Goal: Contribute content: Add original content to the website for others to see

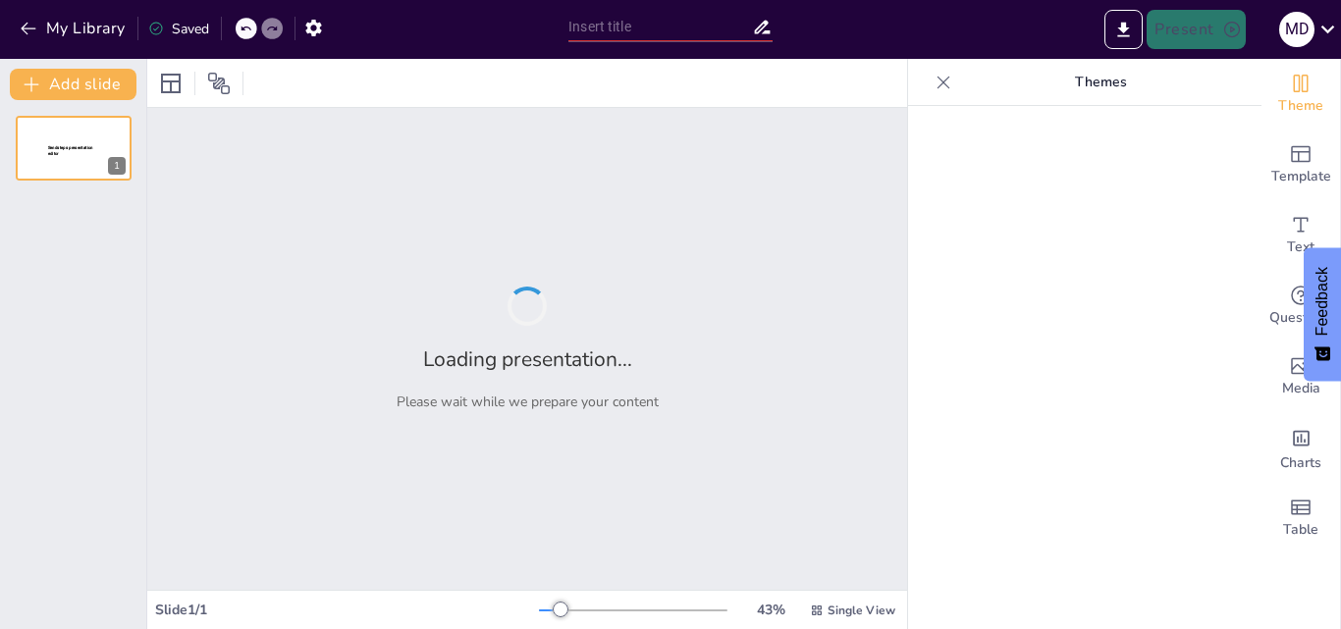
type input "La Influencia del Color en la Toma de Decisiones"
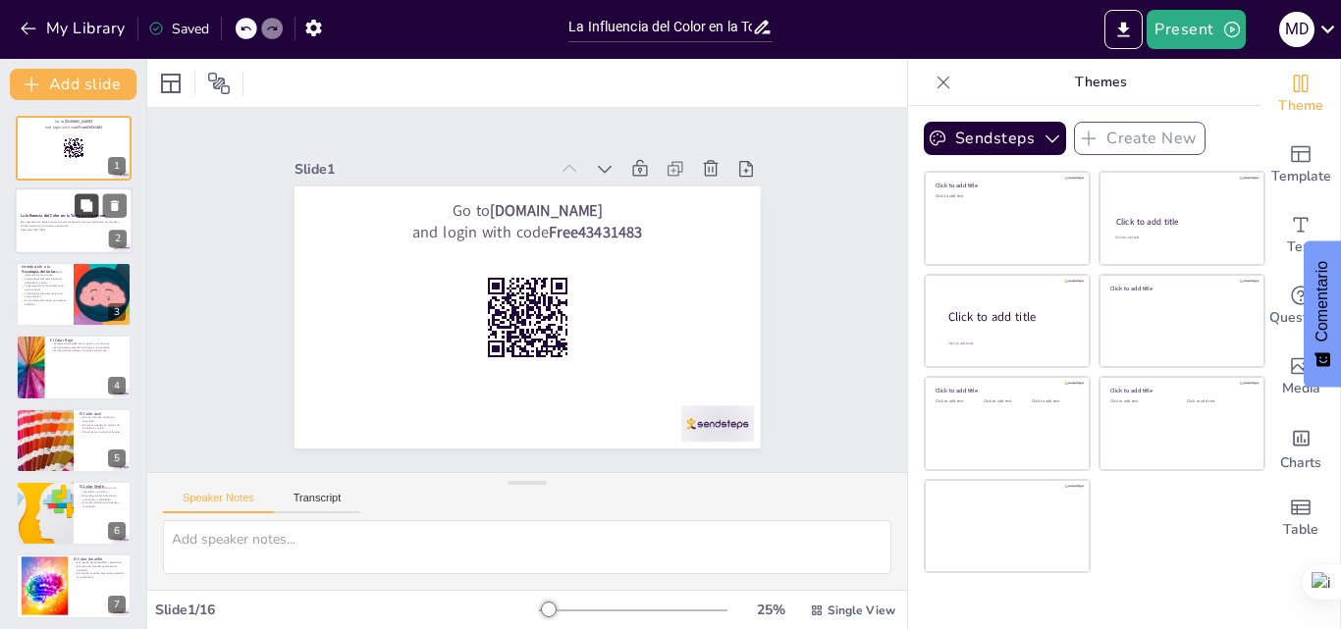
checkbox input "true"
click at [83, 216] on button at bounding box center [87, 206] width 24 height 24
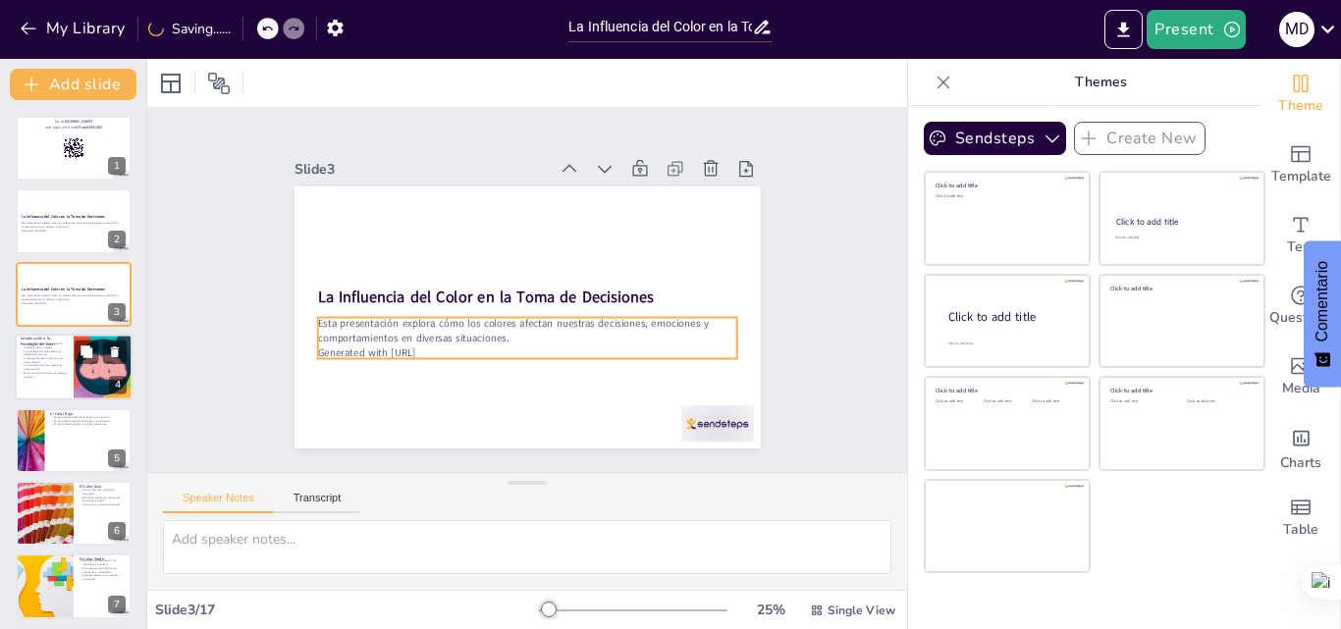
checkbox input "true"
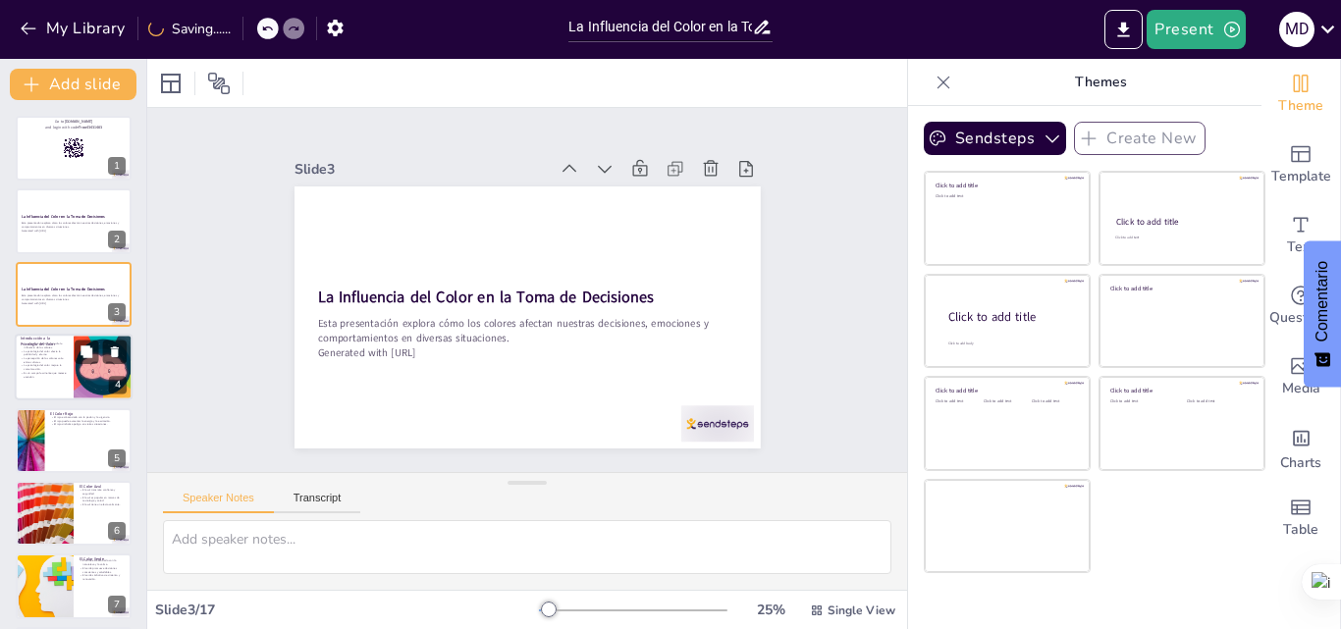
click at [35, 357] on p "La percepción de los colores varía entre culturas." at bounding box center [44, 360] width 47 height 7
type textarea "La influencia de los colores es un aspecto esencial en nuestra vida cotidiana. …"
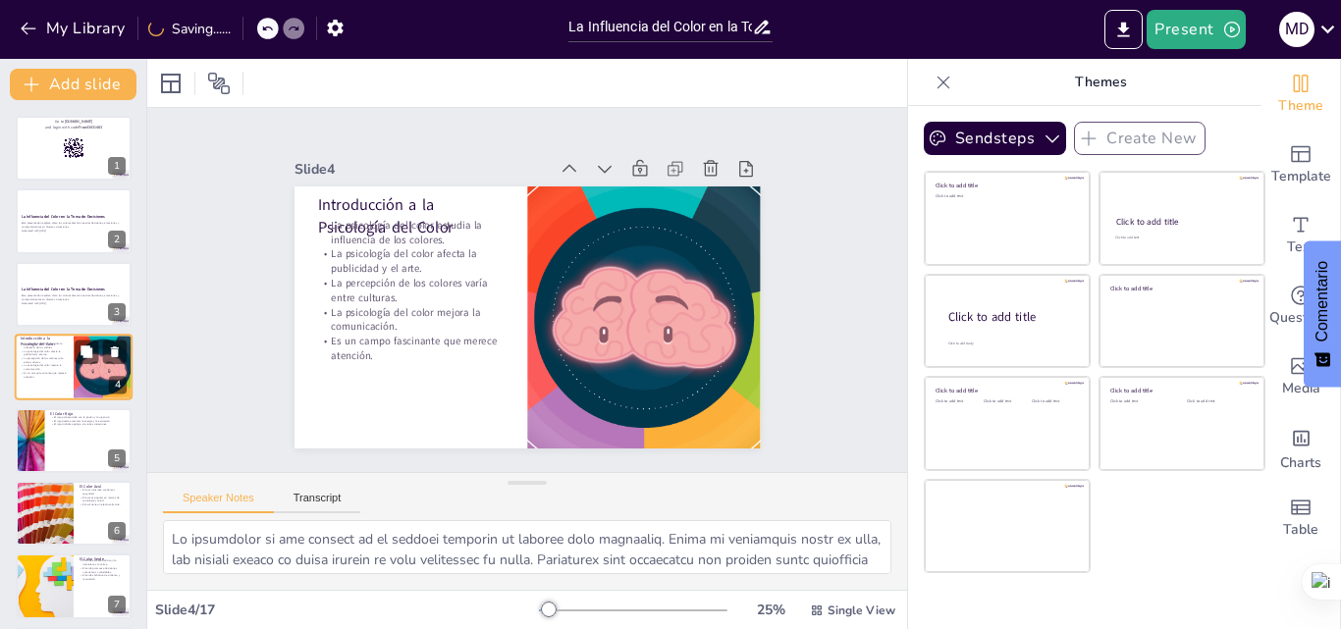
scroll to position [3, 0]
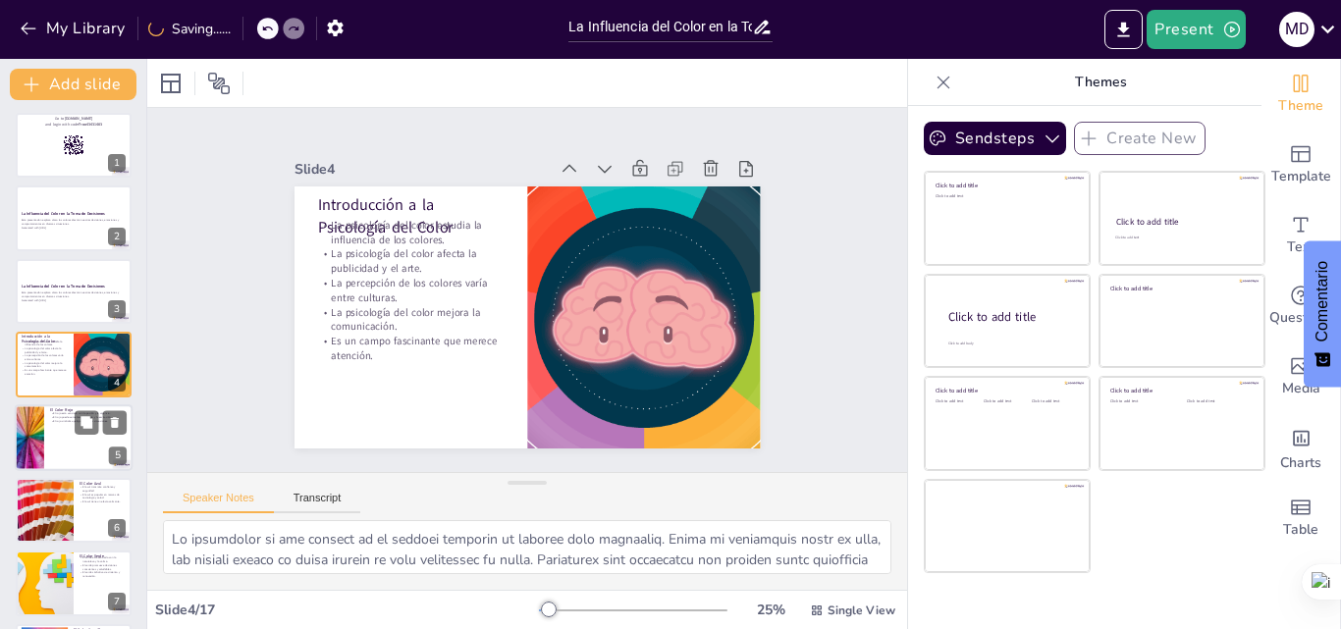
checkbox input "true"
click at [64, 460] on div at bounding box center [74, 437] width 118 height 67
type textarea "La asociación del rojo con la pasión lo convierte en un color poderoso en la co…"
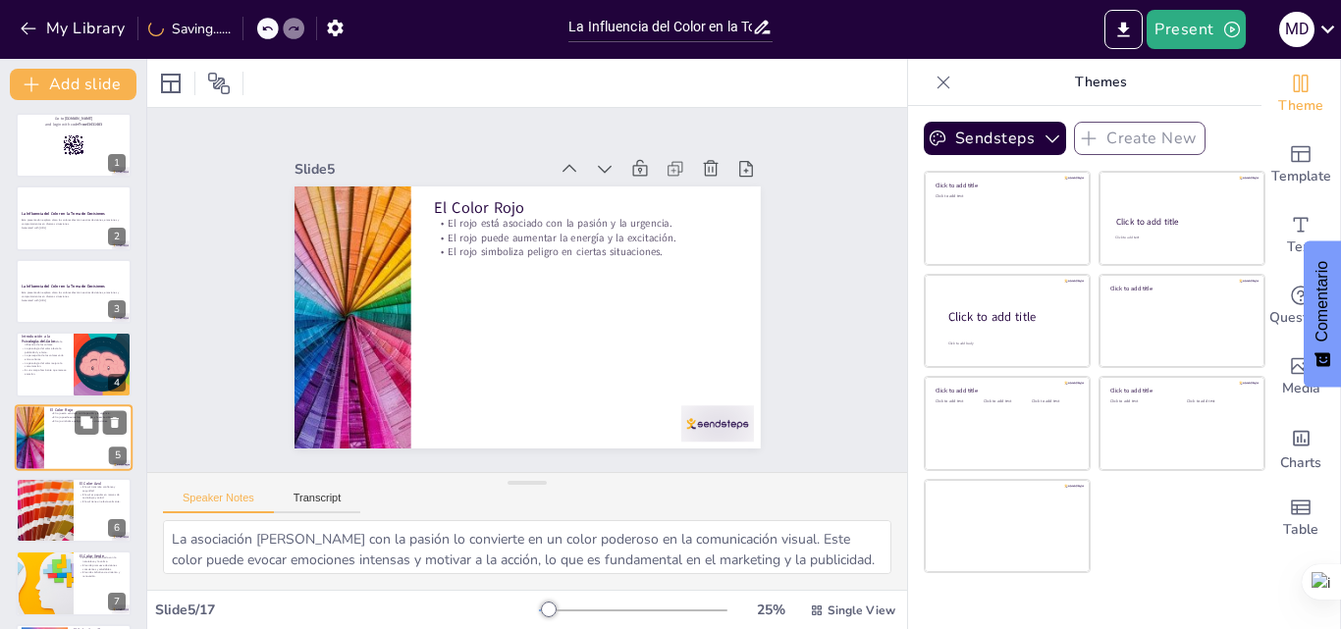
scroll to position [76, 0]
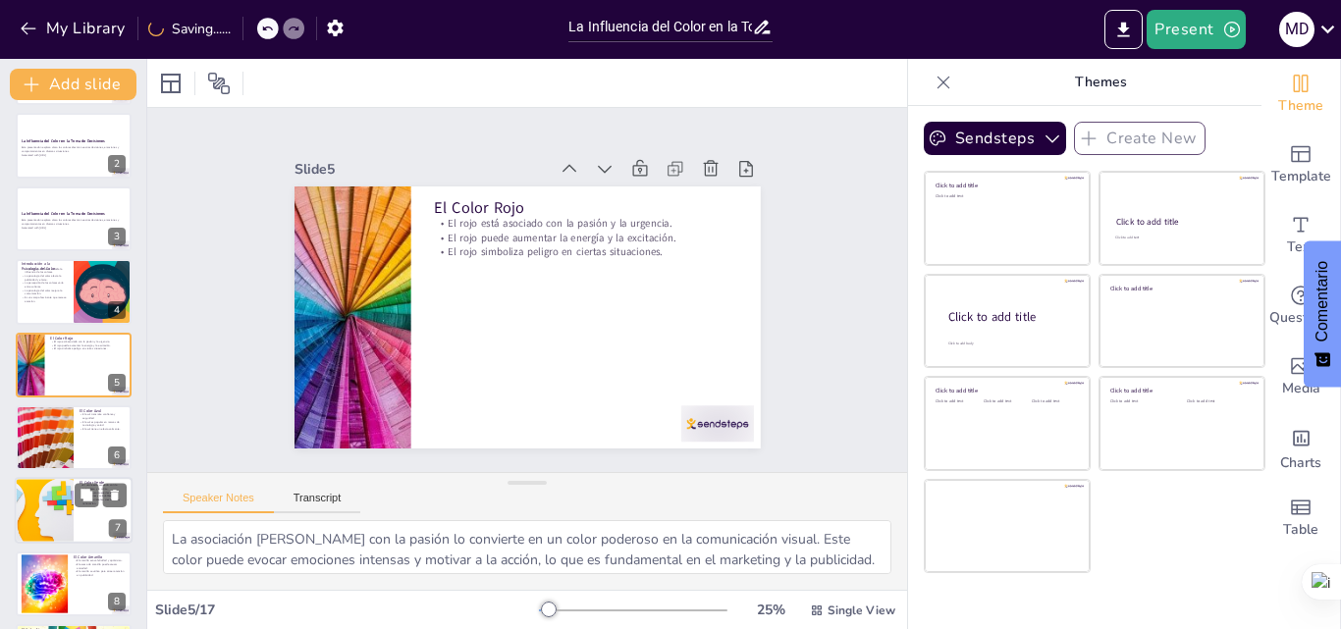
checkbox input "true"
click at [55, 524] on div at bounding box center [44, 510] width 245 height 65
type textarea "La conexión del verde con la naturaleza lo convierte en un color atractivo para…"
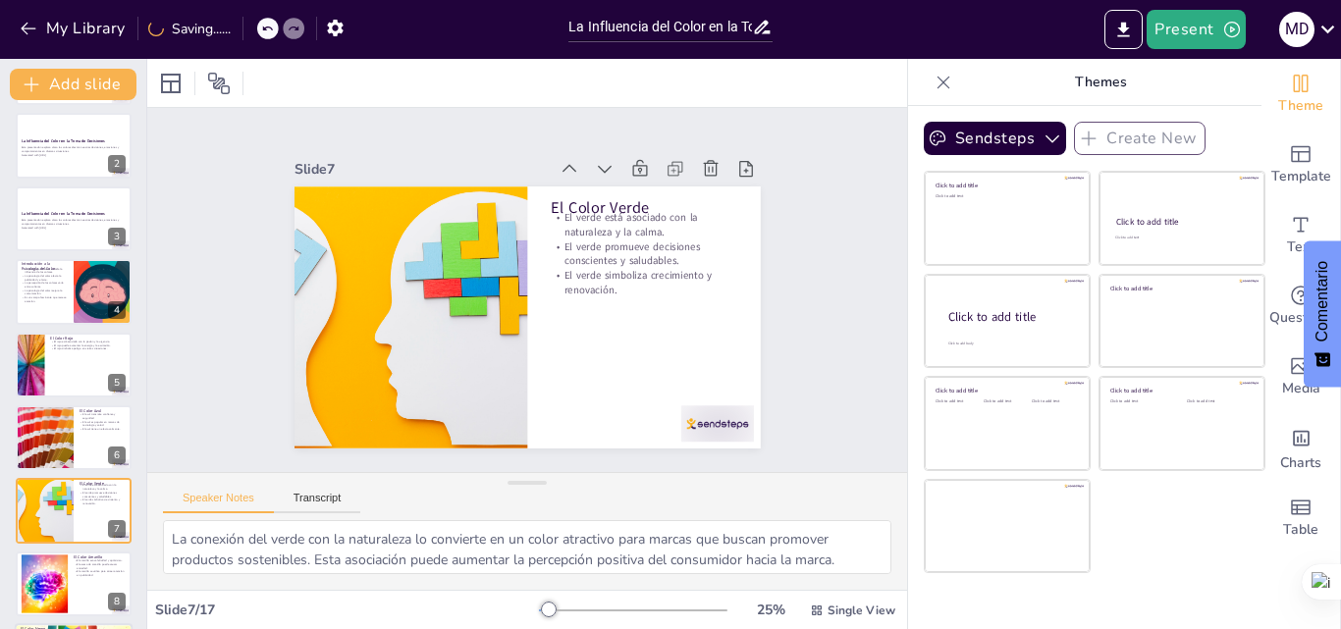
scroll to position [222, 0]
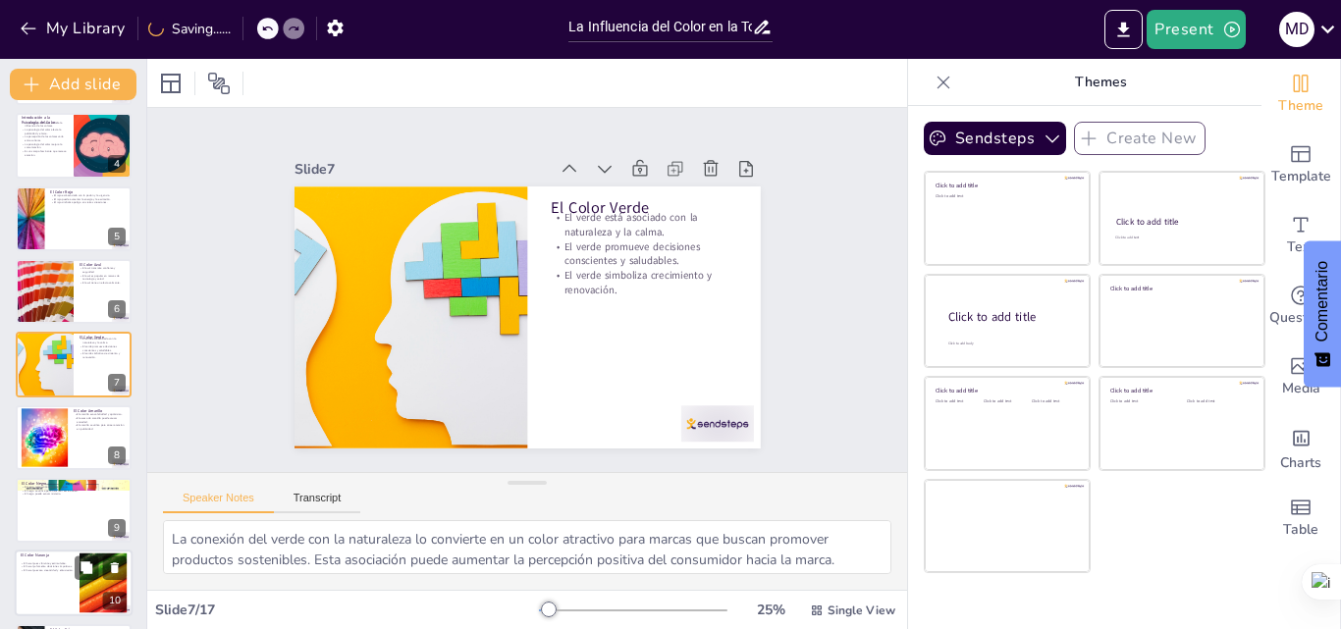
checkbox input "true"
click at [61, 584] on div at bounding box center [74, 584] width 118 height 67
type textarea "La vibrante energía del naranja lo convierte en un color ideal para atraer la a…"
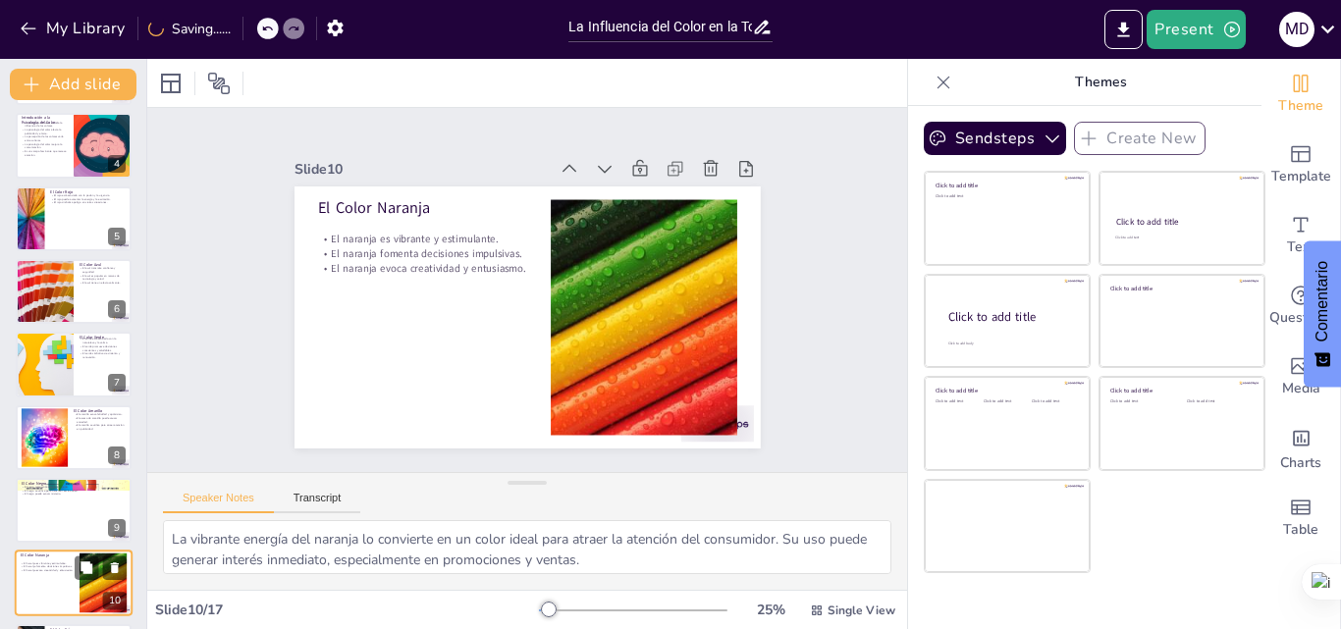
scroll to position [441, 0]
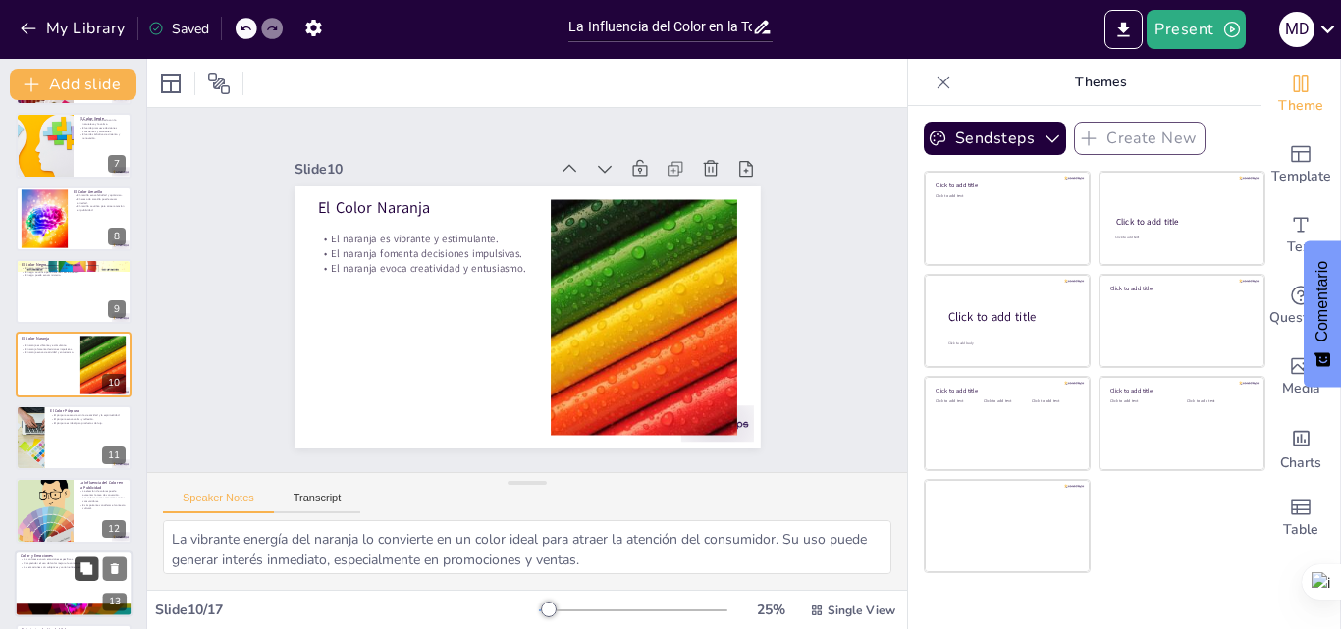
checkbox input "true"
click at [1133, 23] on icon "Export to PowerPoint" at bounding box center [1123, 30] width 21 height 21
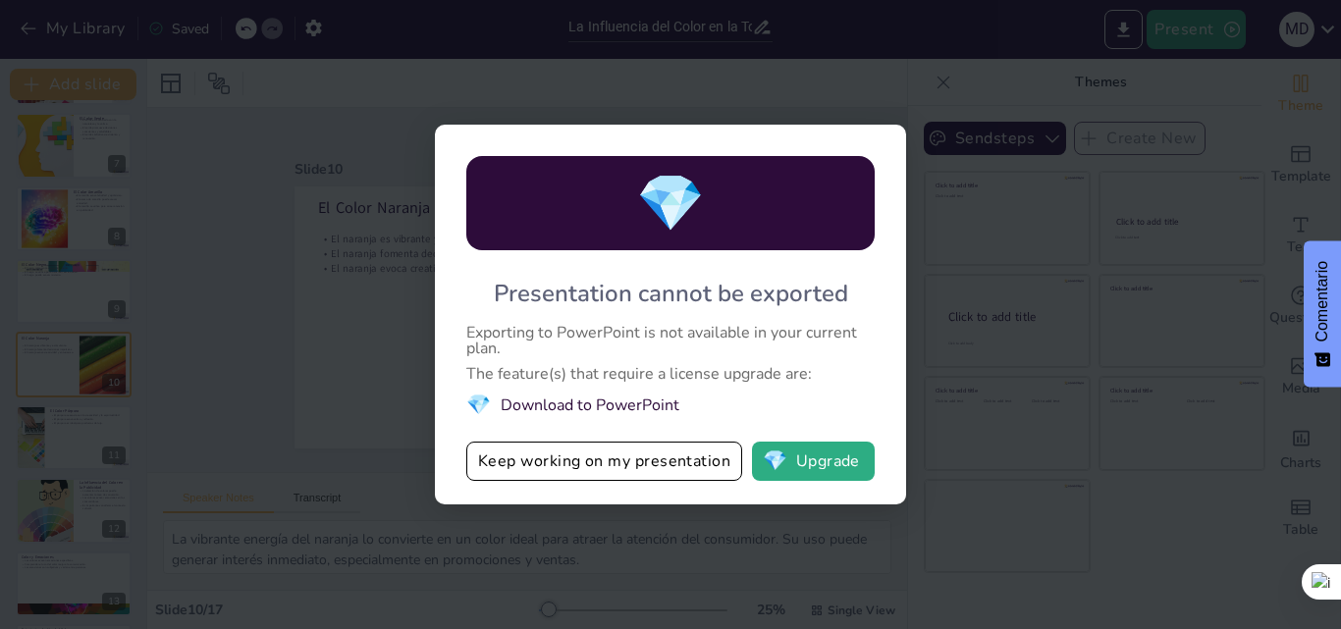
click at [1037, 234] on div "💎 Presentation cannot be exported Exporting to PowerPoint is not available in y…" at bounding box center [670, 314] width 1341 height 629
click at [1026, 244] on div "💎 Presentation cannot be exported Exporting to PowerPoint is not available in y…" at bounding box center [670, 314] width 1341 height 629
click at [353, 213] on div "💎 Presentation cannot be exported Exporting to PowerPoint is not available in y…" at bounding box center [670, 314] width 1341 height 629
click at [370, 137] on div "💎 Presentation cannot be exported Exporting to PowerPoint is not available in y…" at bounding box center [670, 314] width 1341 height 629
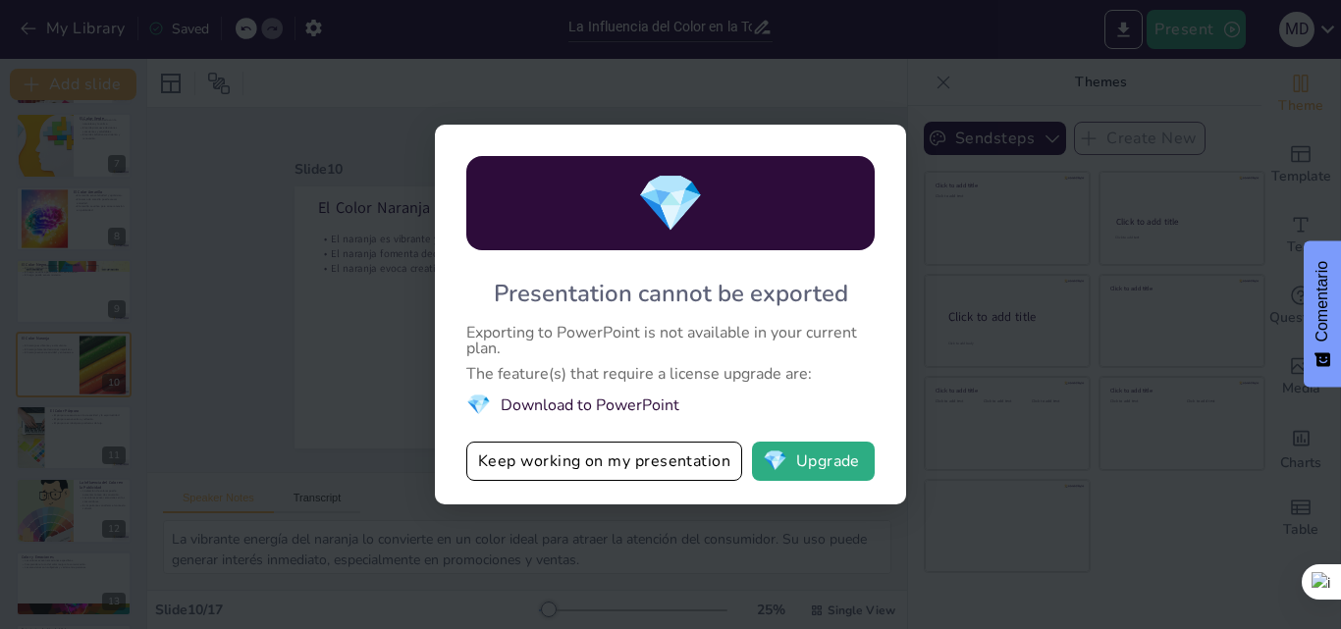
click at [1057, 405] on div "💎 Presentation cannot be exported Exporting to PowerPoint is not available in y…" at bounding box center [670, 314] width 1341 height 629
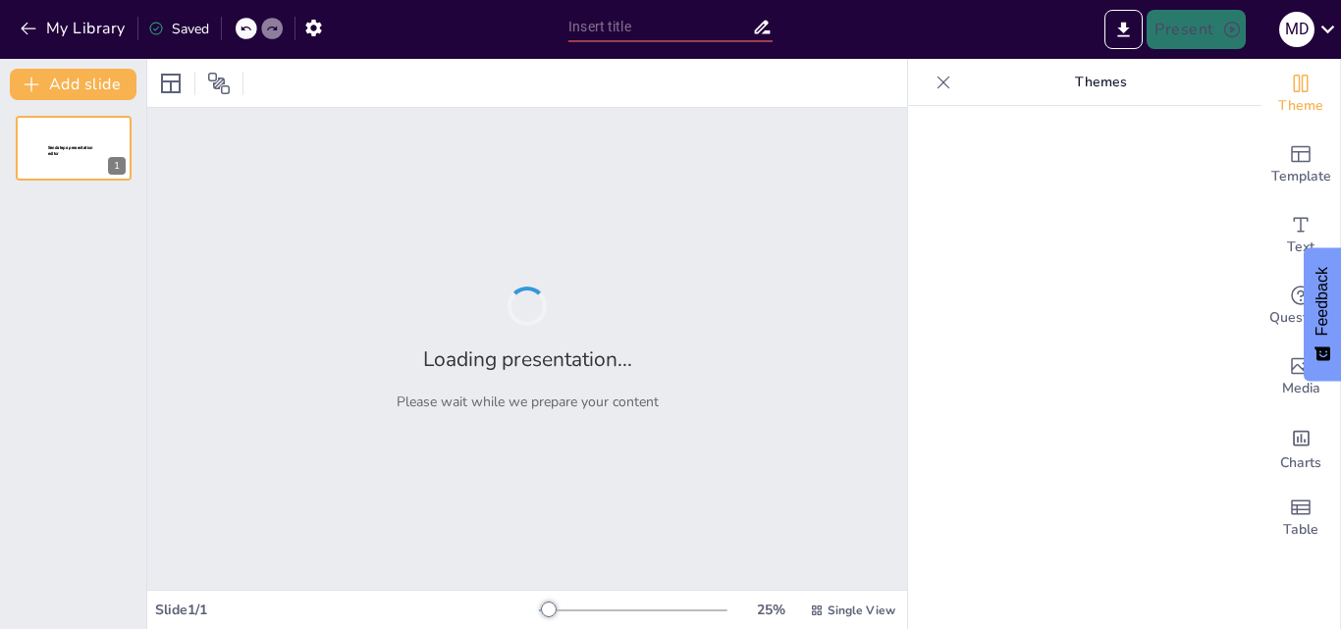
type input "La Influencia del Color en la Toma de Decisiones"
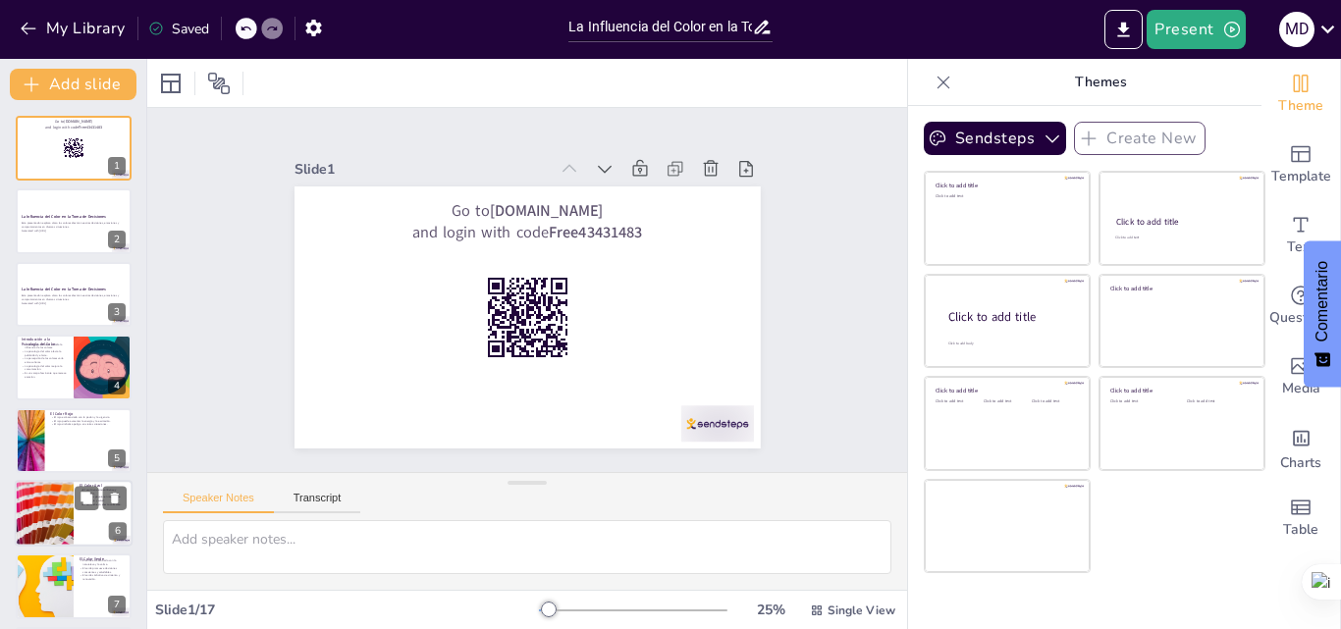
checkbox input "true"
click at [80, 531] on div at bounding box center [74, 513] width 116 height 65
type textarea "La confianza es un aspecto fundamental en cualquier relación, especialmente en …"
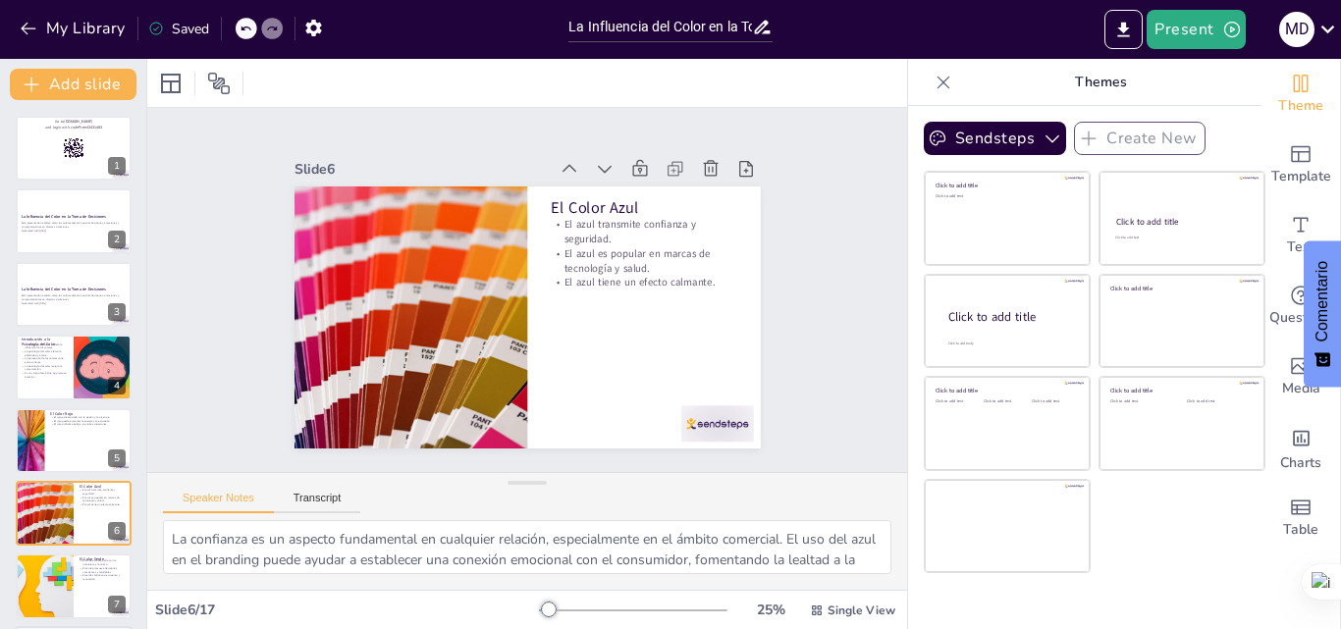
scroll to position [149, 0]
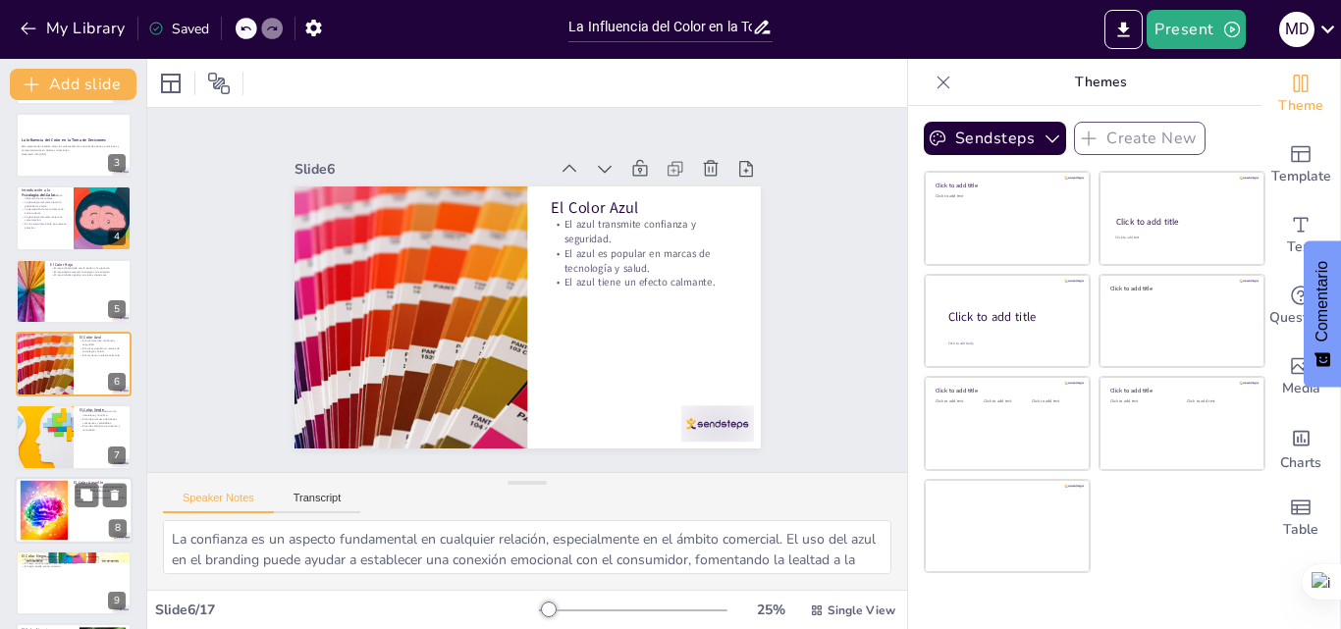
checkbox input "true"
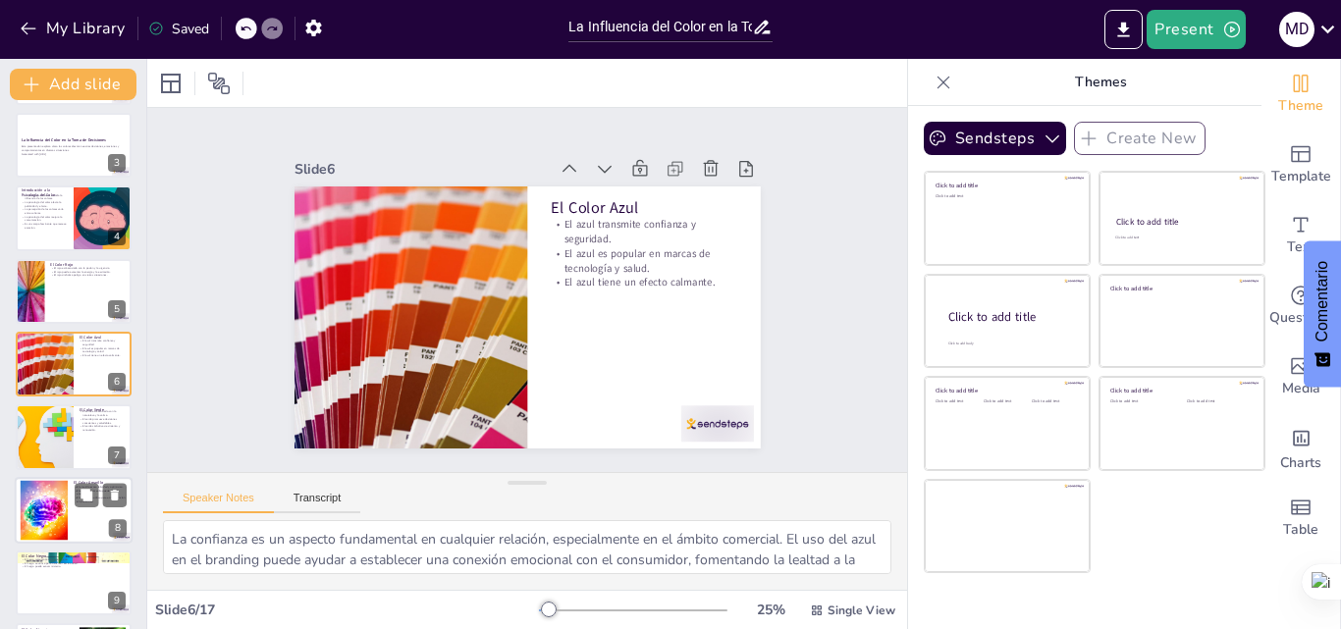
checkbox input "true"
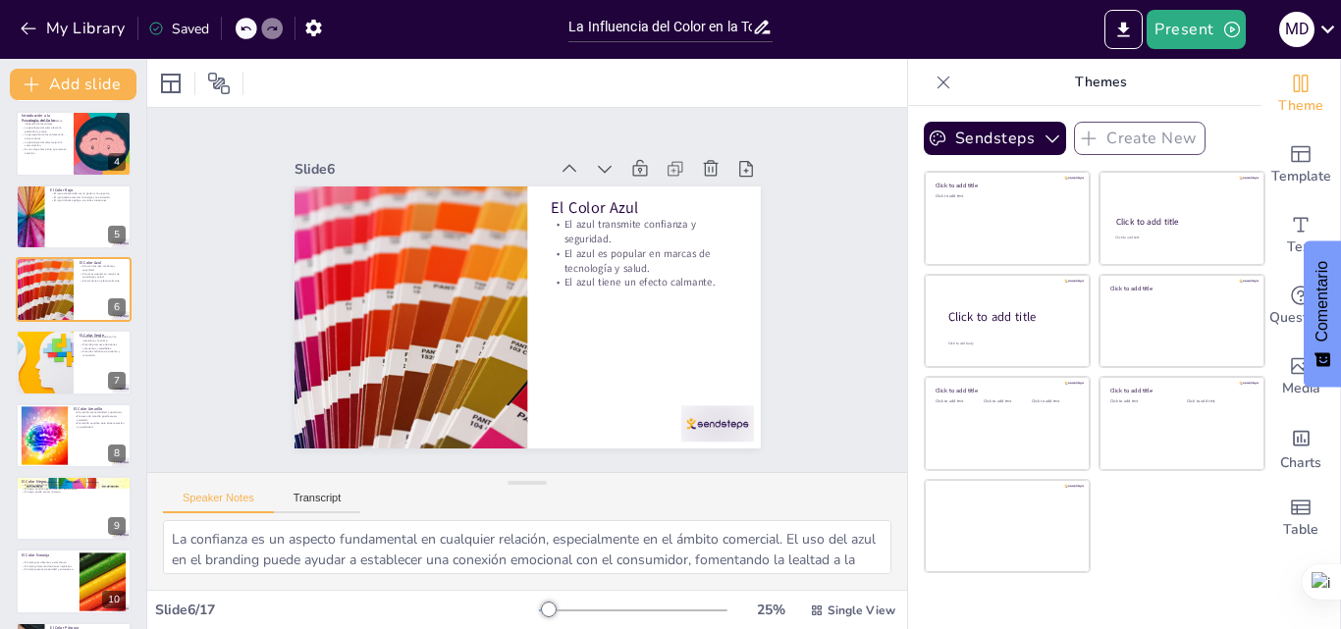
checkbox input "true"
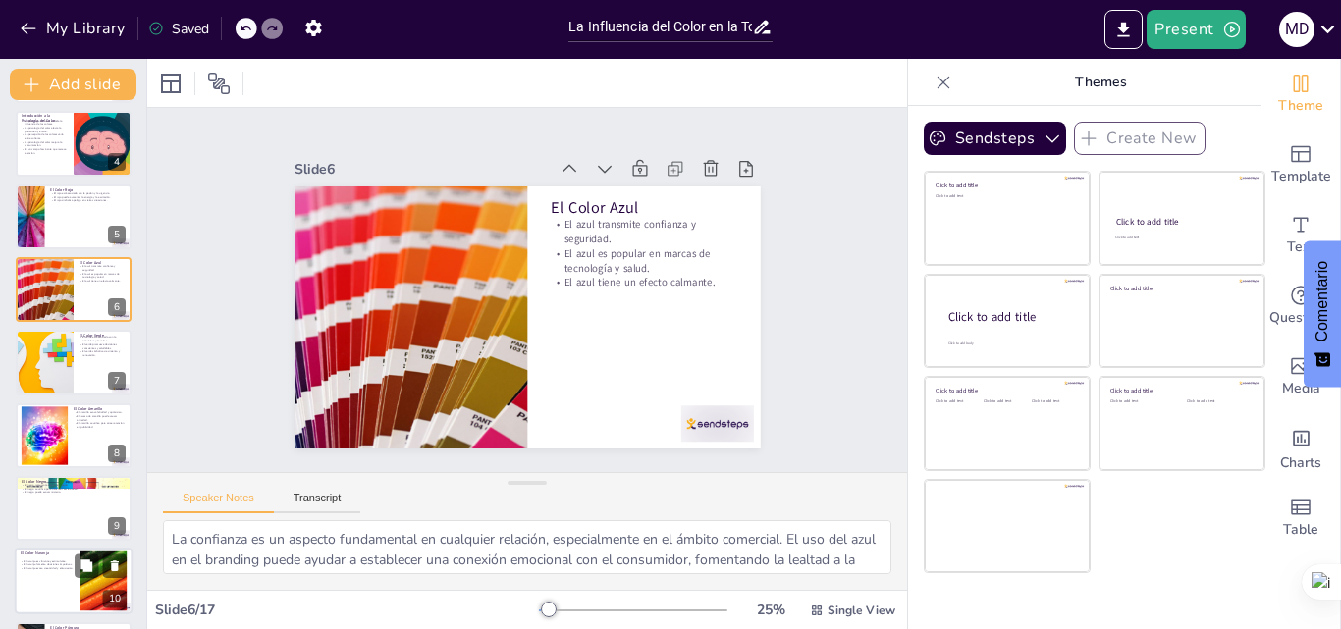
checkbox input "true"
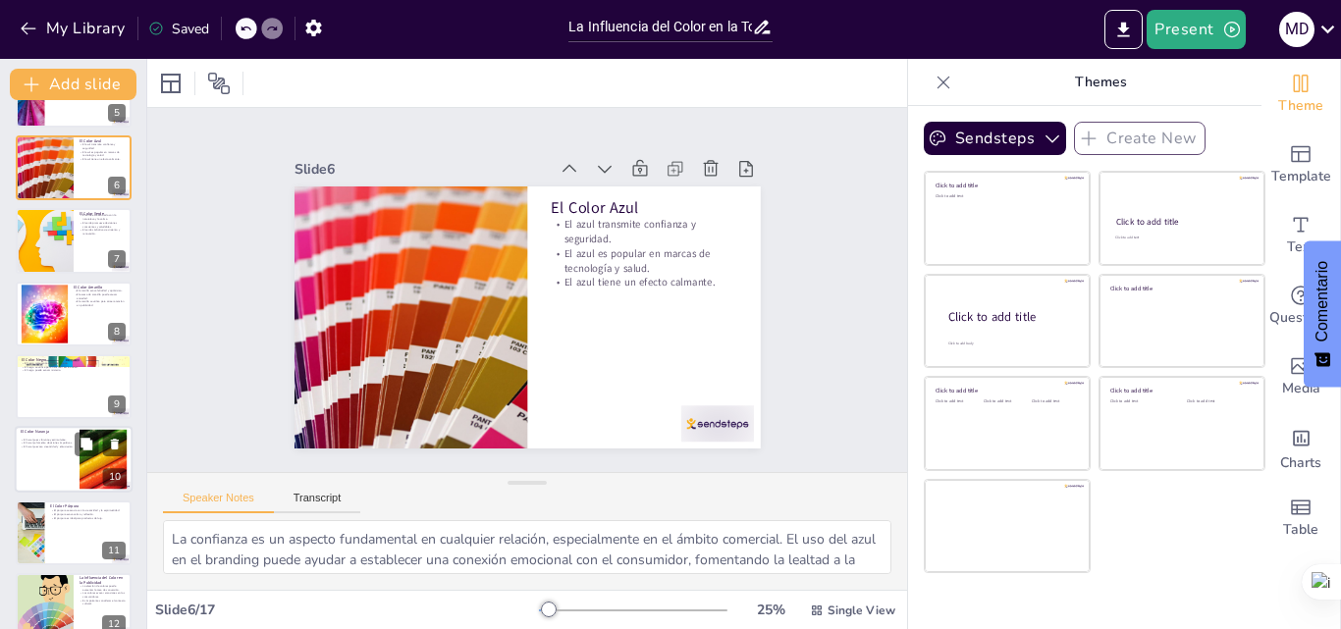
checkbox input "true"
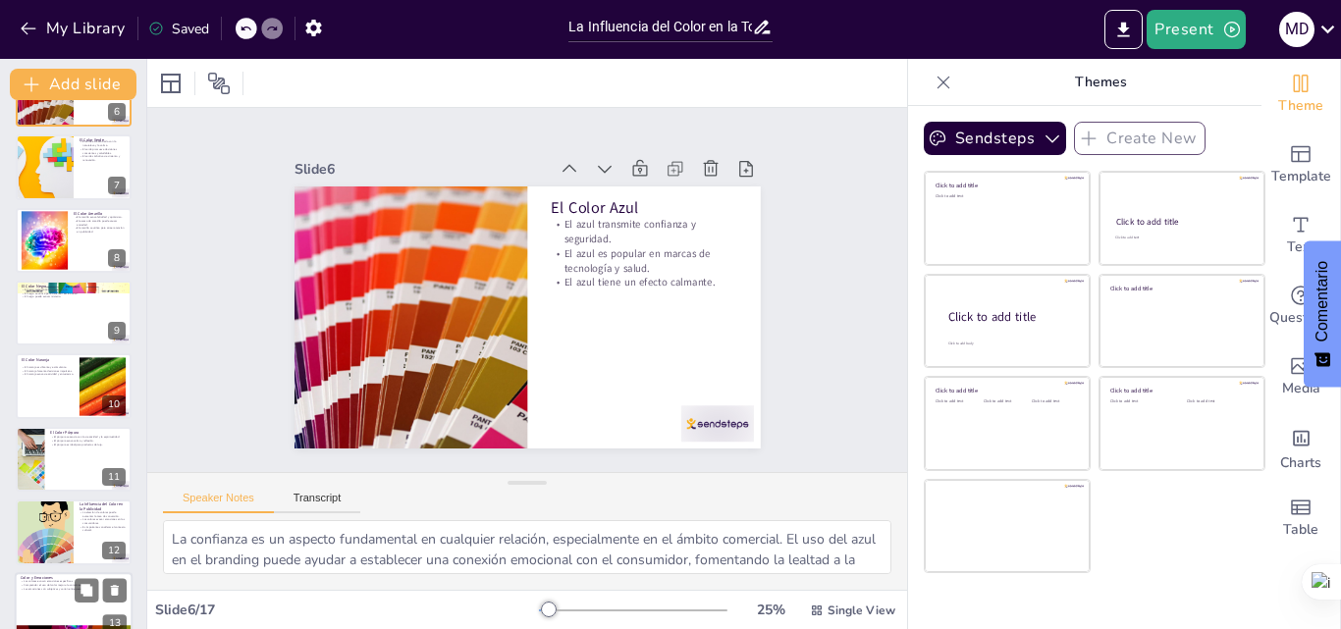
checkbox input "true"
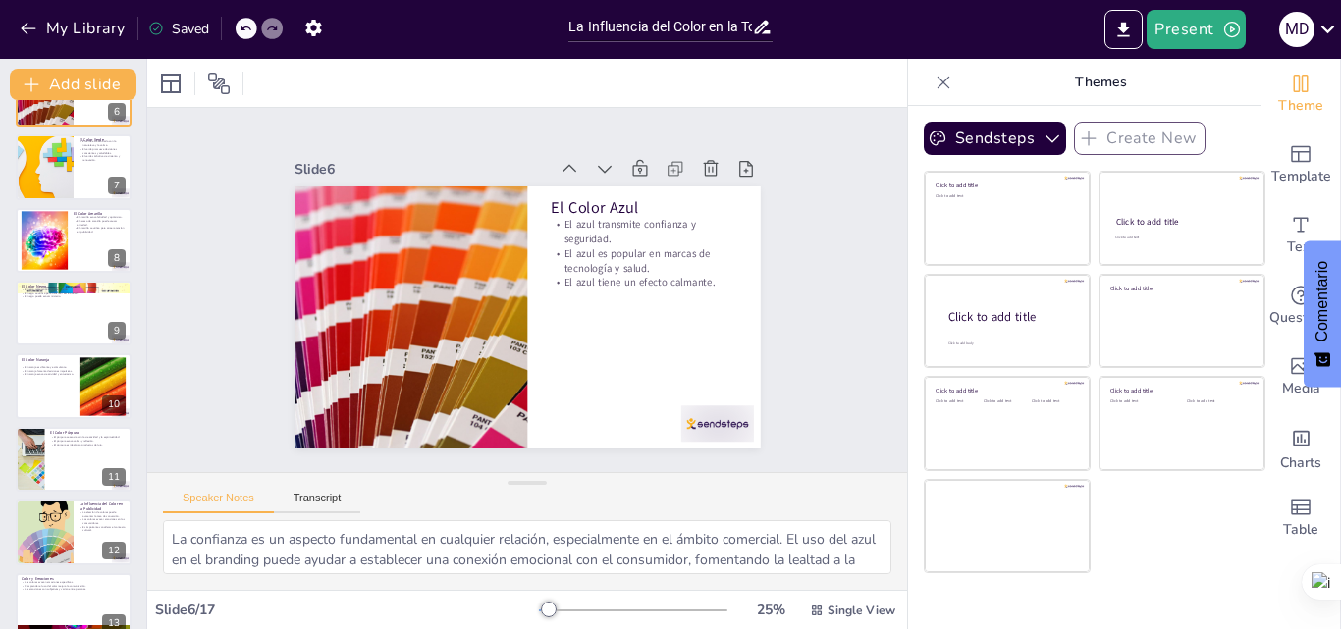
checkbox input "true"
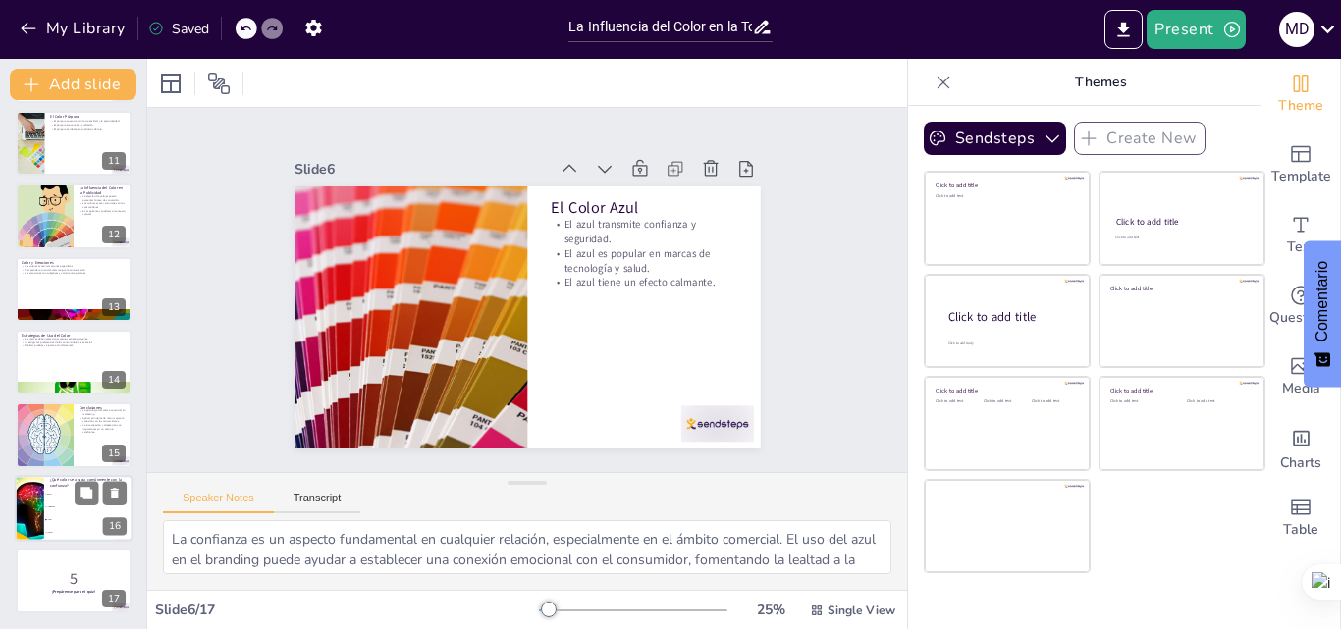
checkbox input "true"
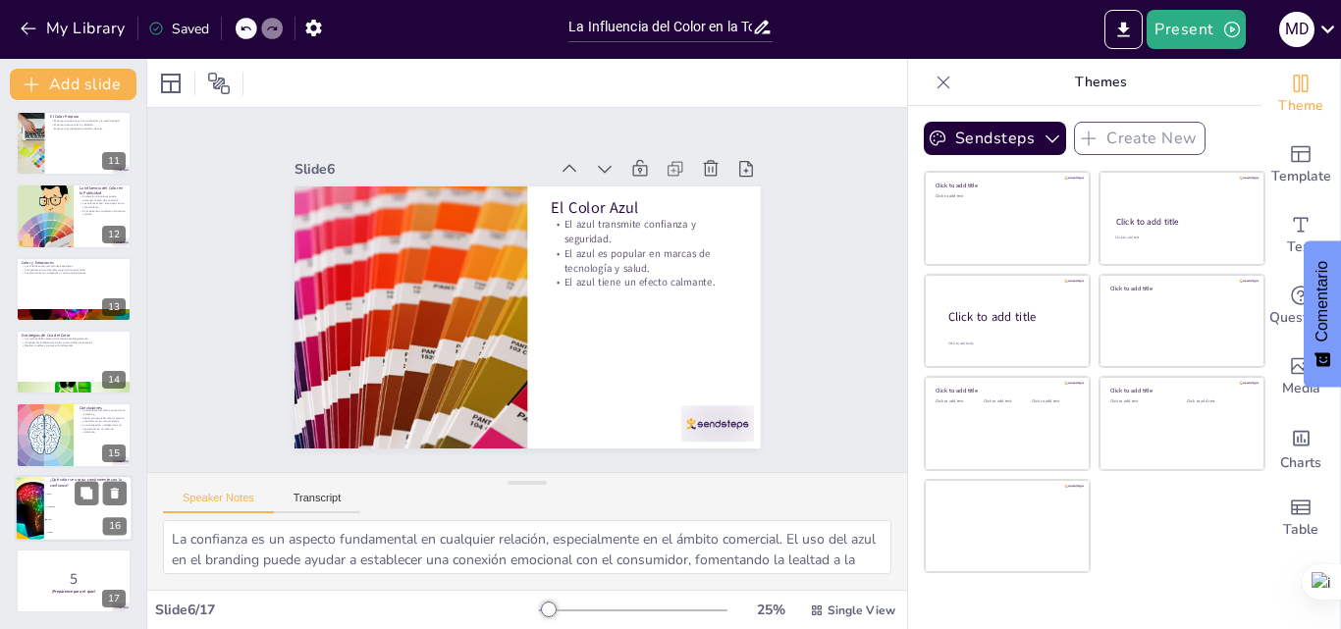
checkbox input "true"
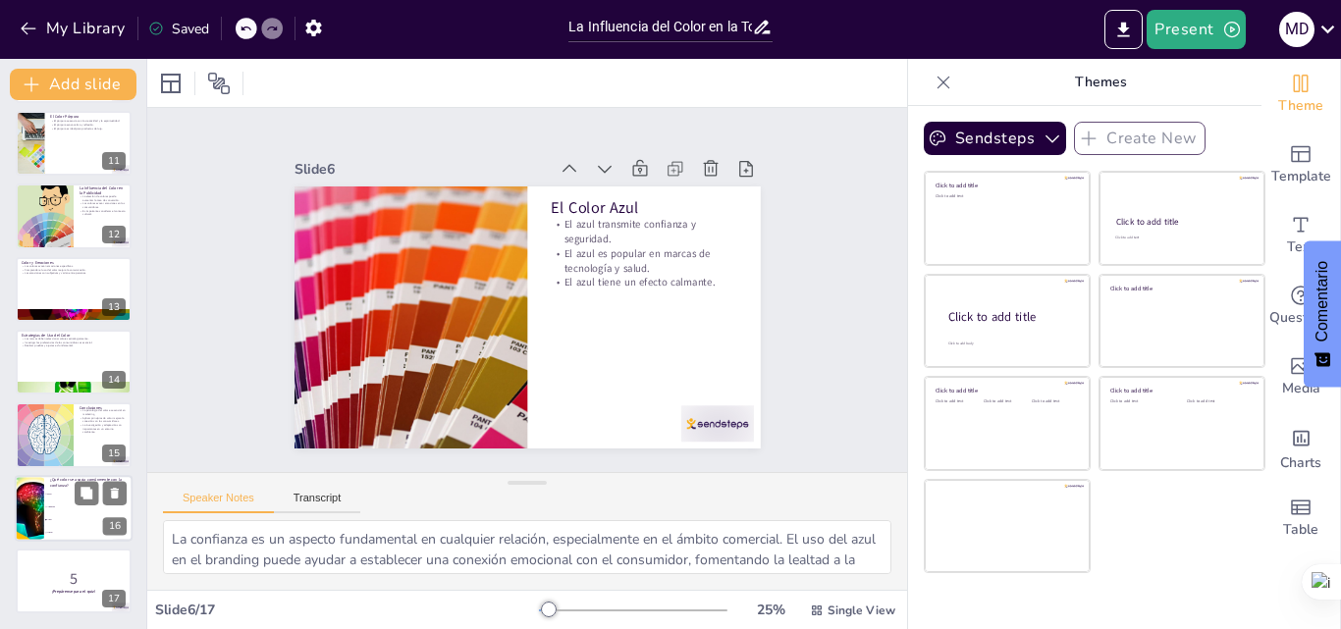
checkbox input "true"
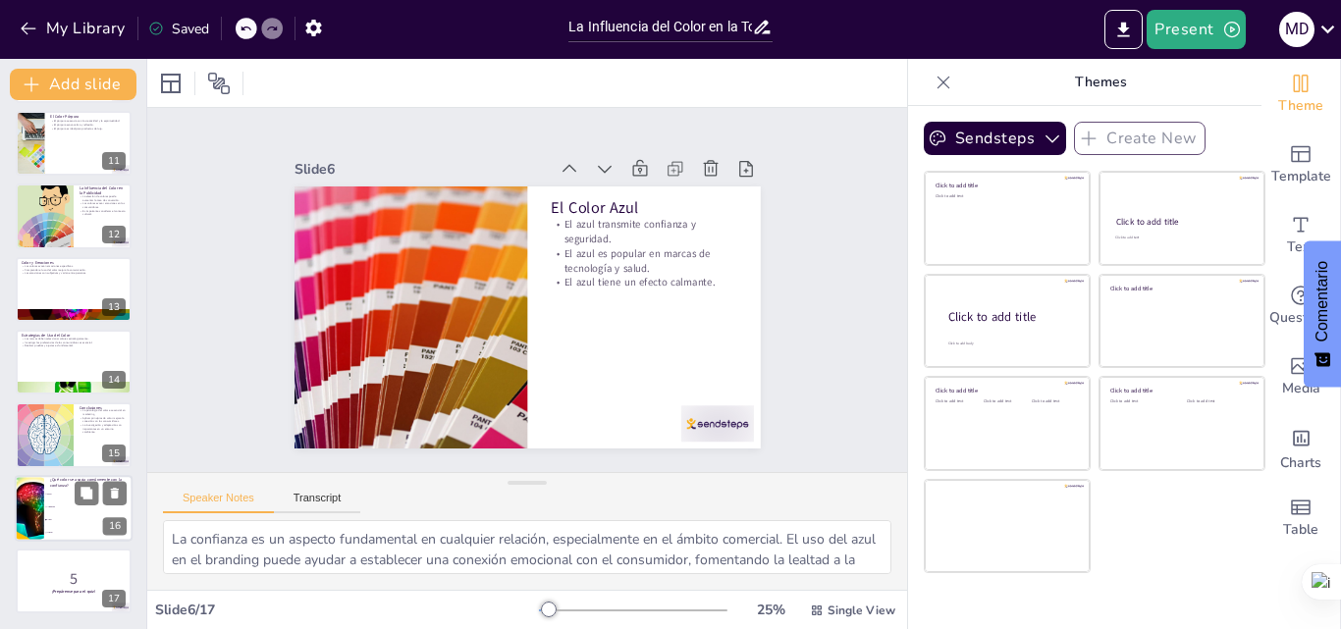
checkbox input "true"
click at [44, 515] on li "Azul" at bounding box center [88, 519] width 88 height 13
type textarea "La respuesta correcta es Azul, como se menciona en la diapositiva "El Color Azu…"
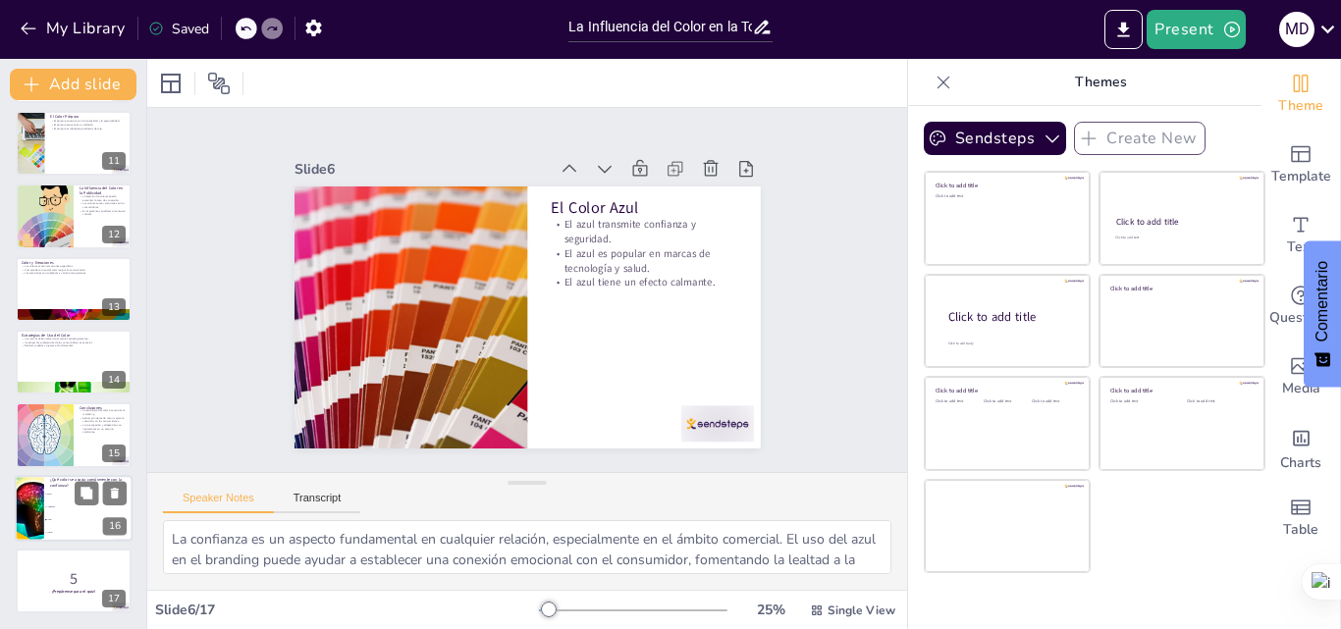
checkbox input "true"
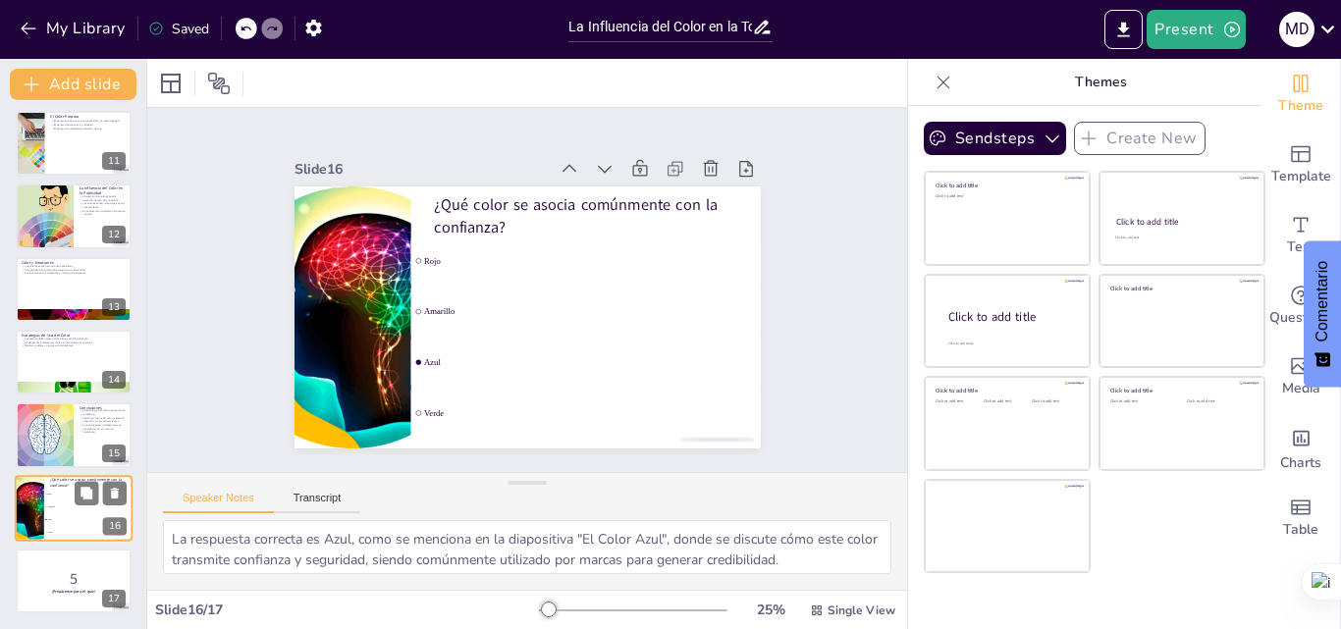
checkbox input "true"
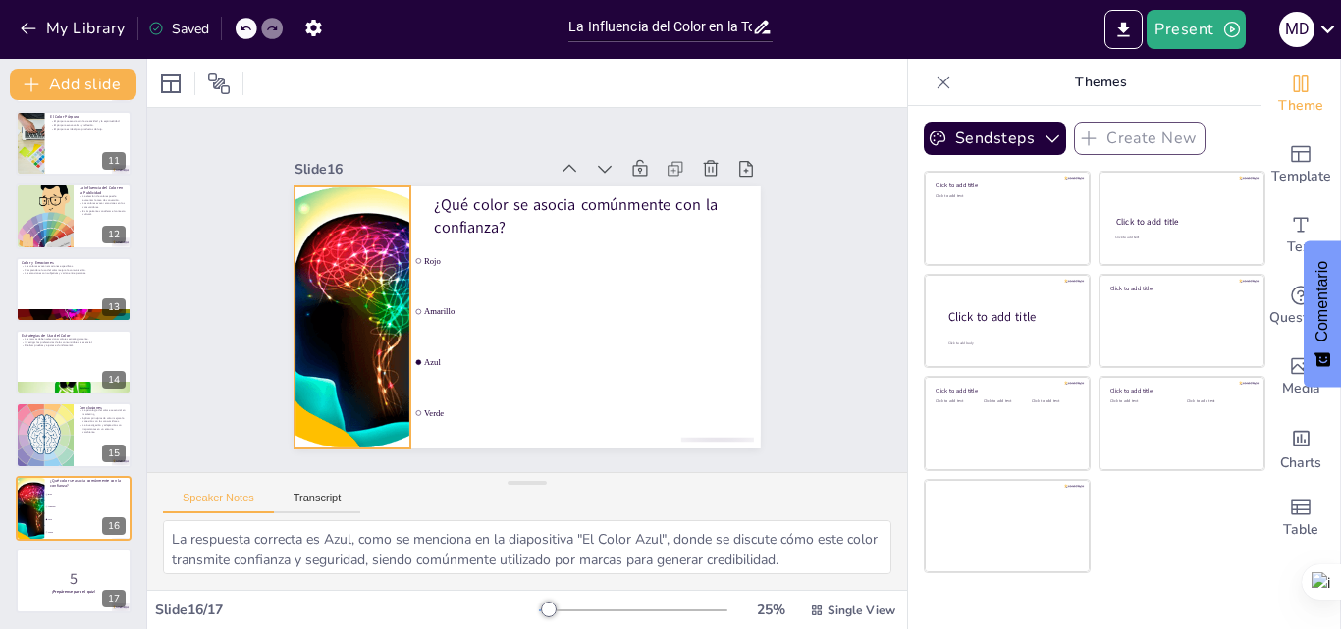
checkbox input "true"
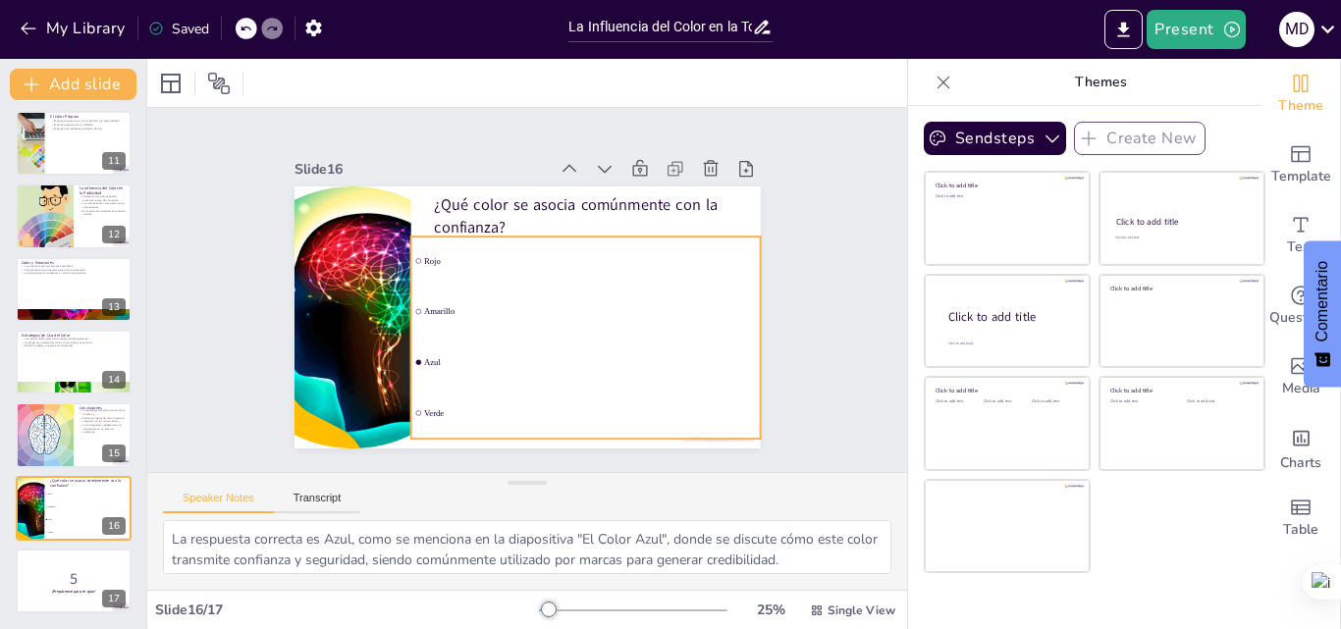
checkbox input "true"
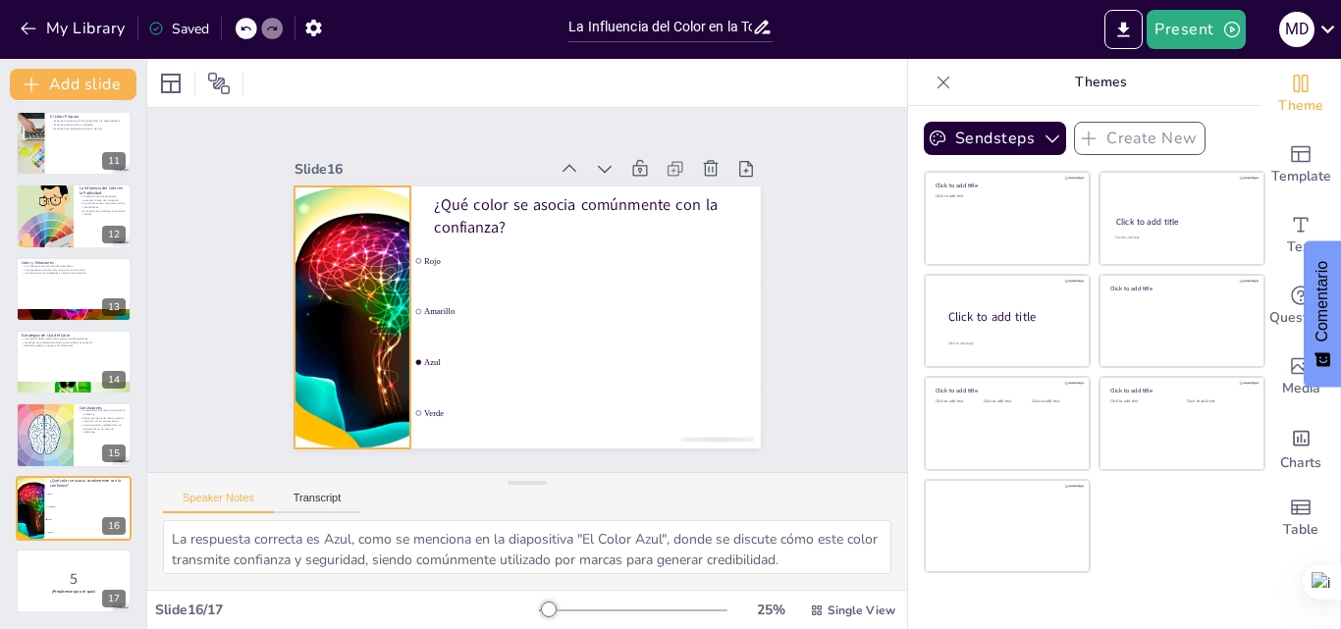
checkbox input "true"
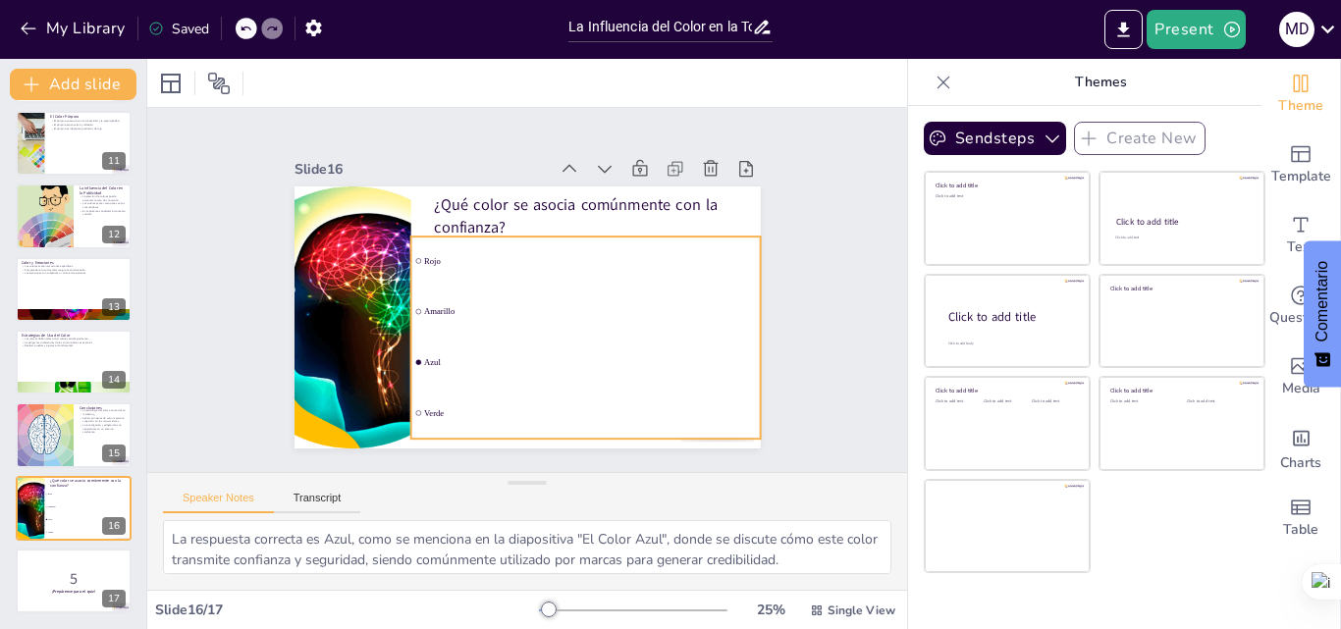
checkbox input "true"
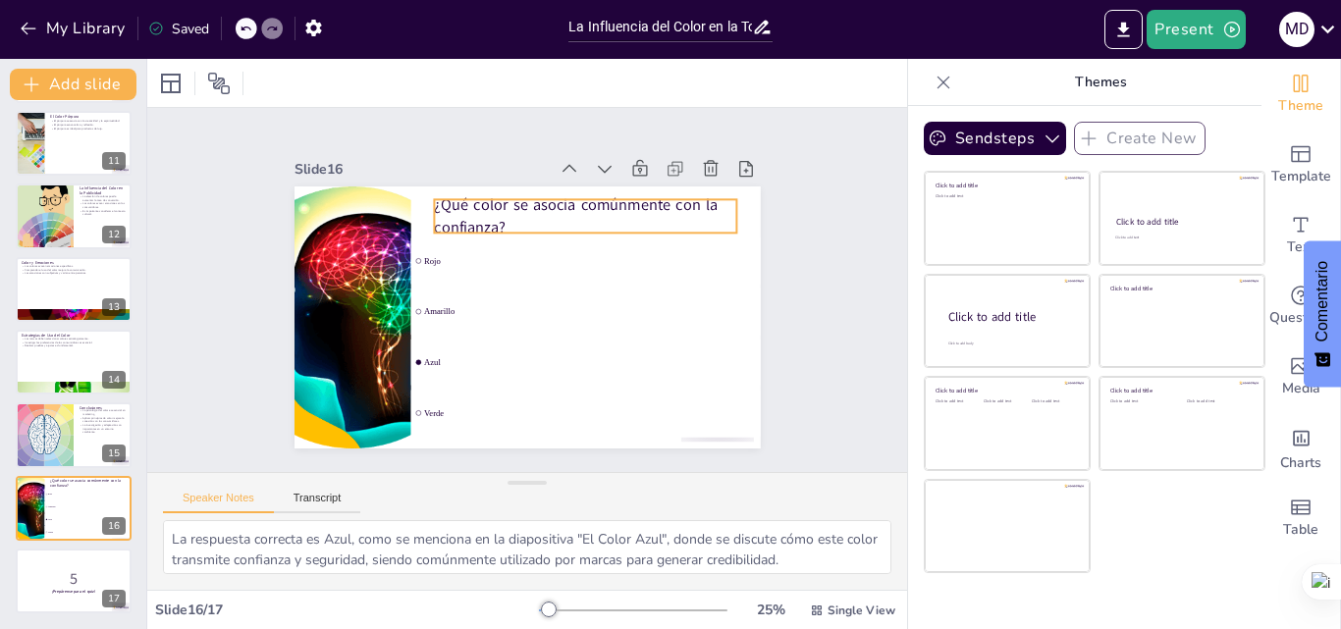
checkbox input "true"
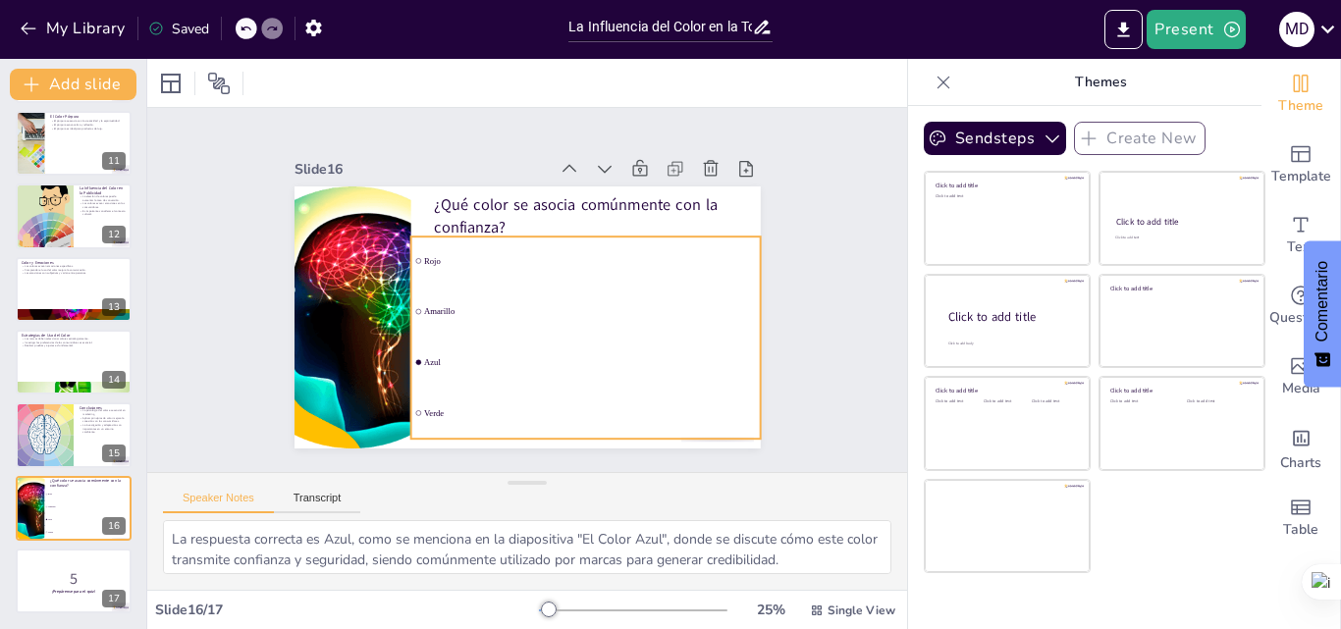
checkbox input "true"
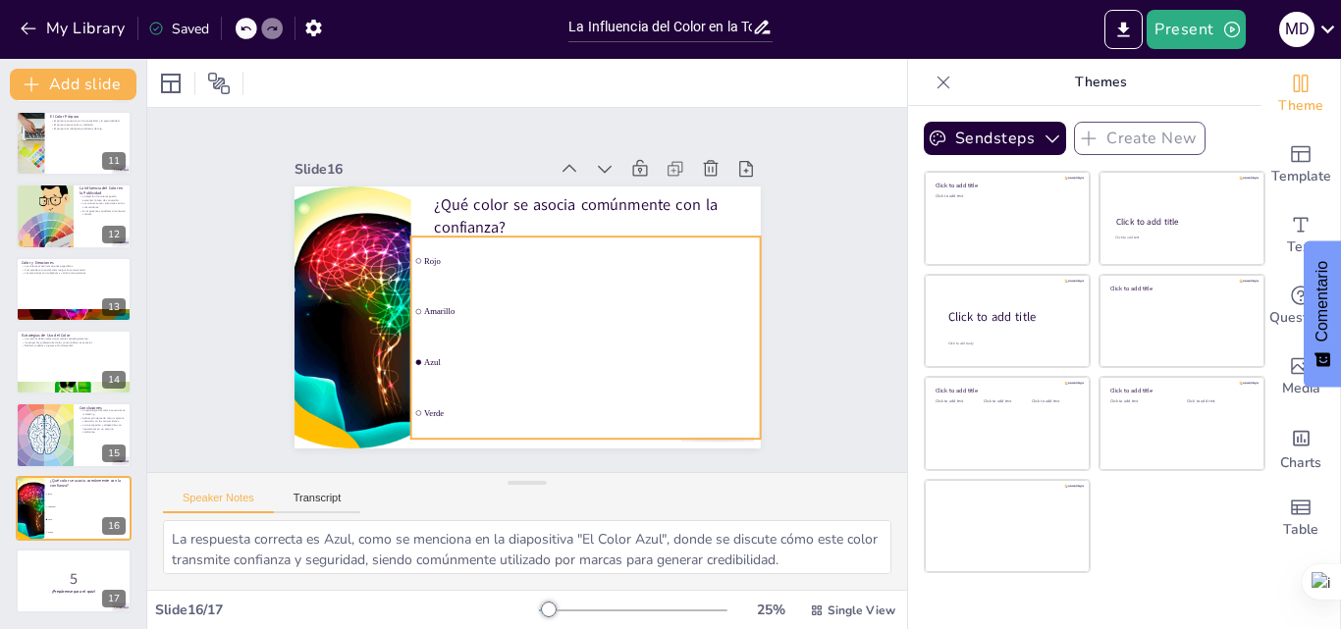
checkbox input "true"
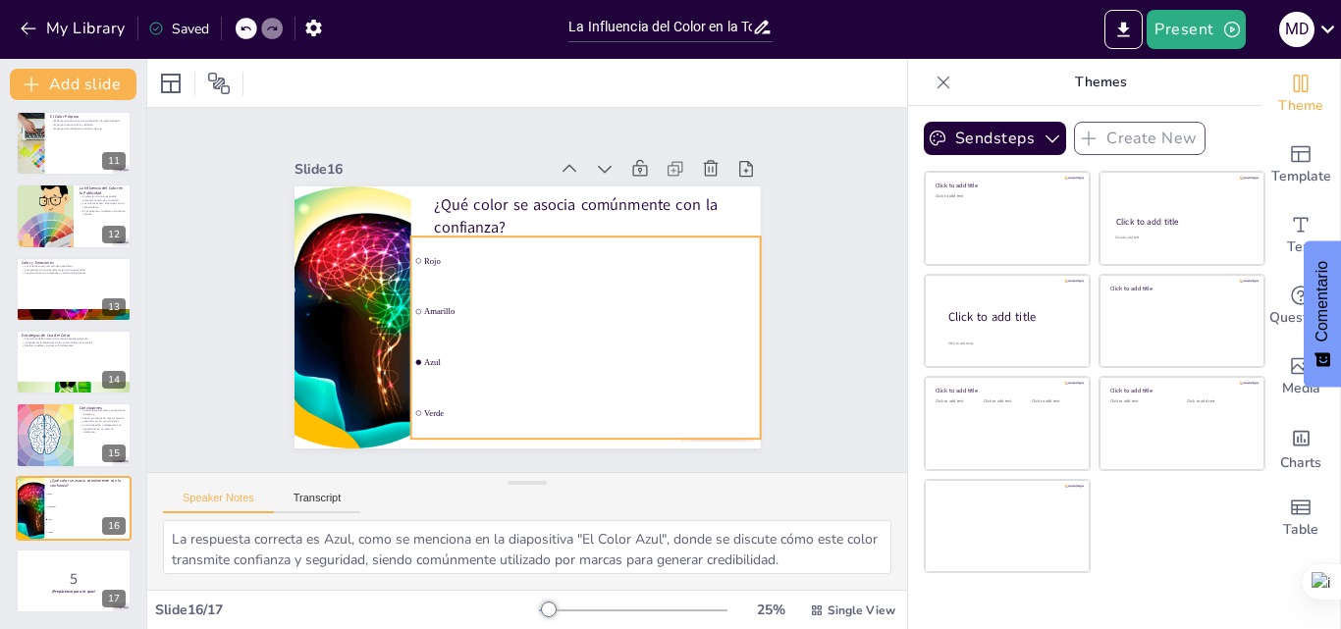
checkbox input "true"
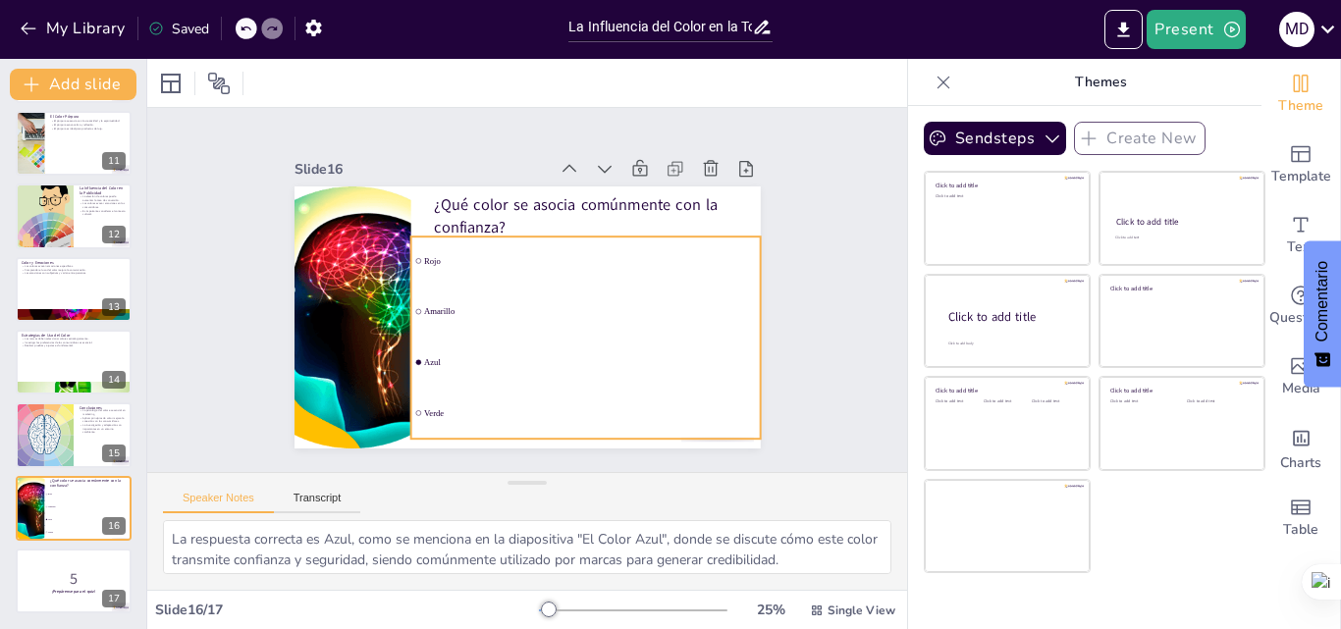
checkbox input "true"
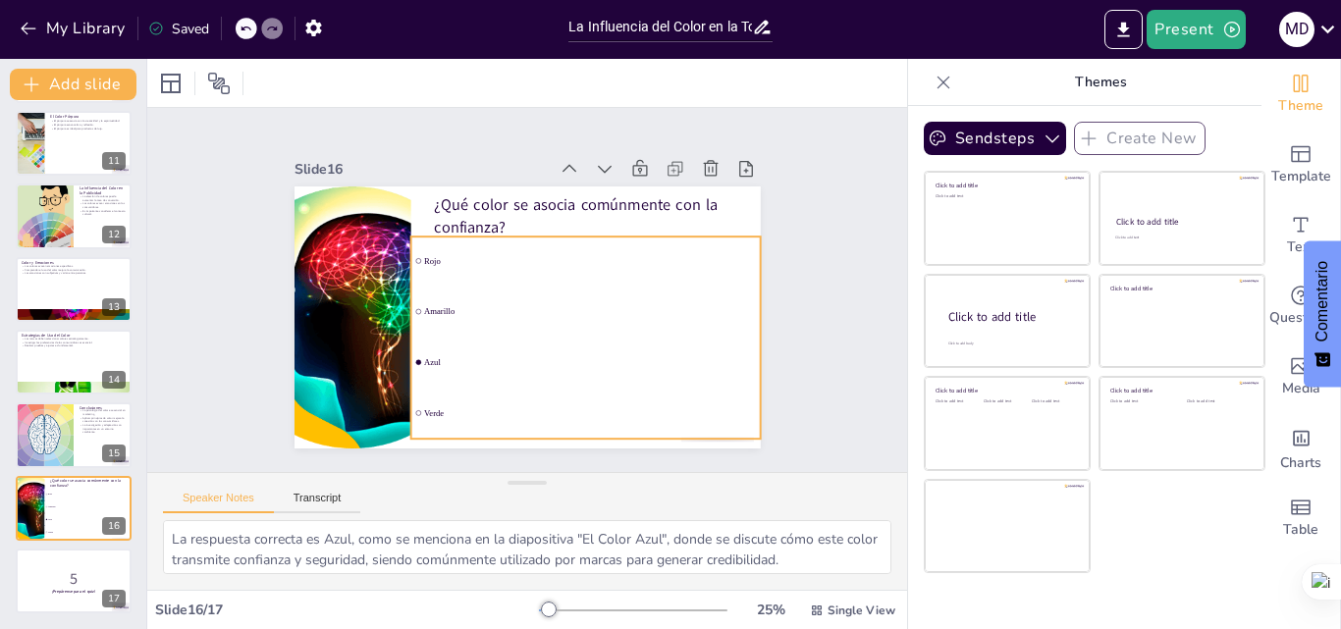
checkbox input "true"
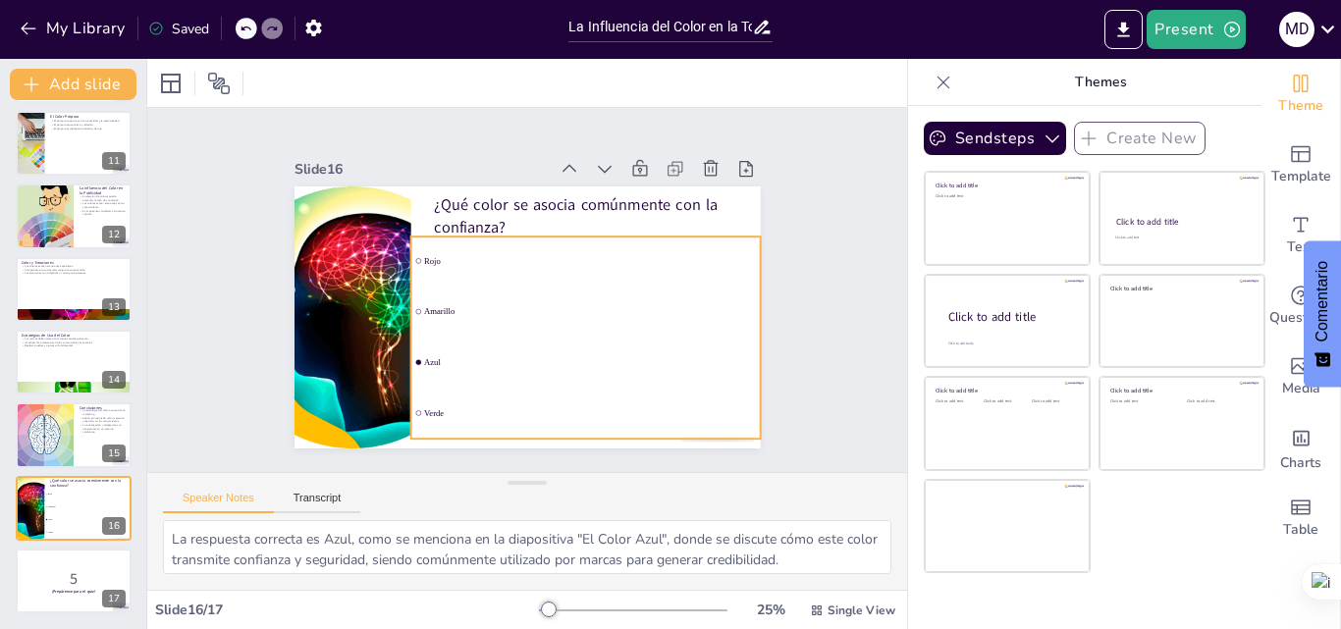
checkbox input "true"
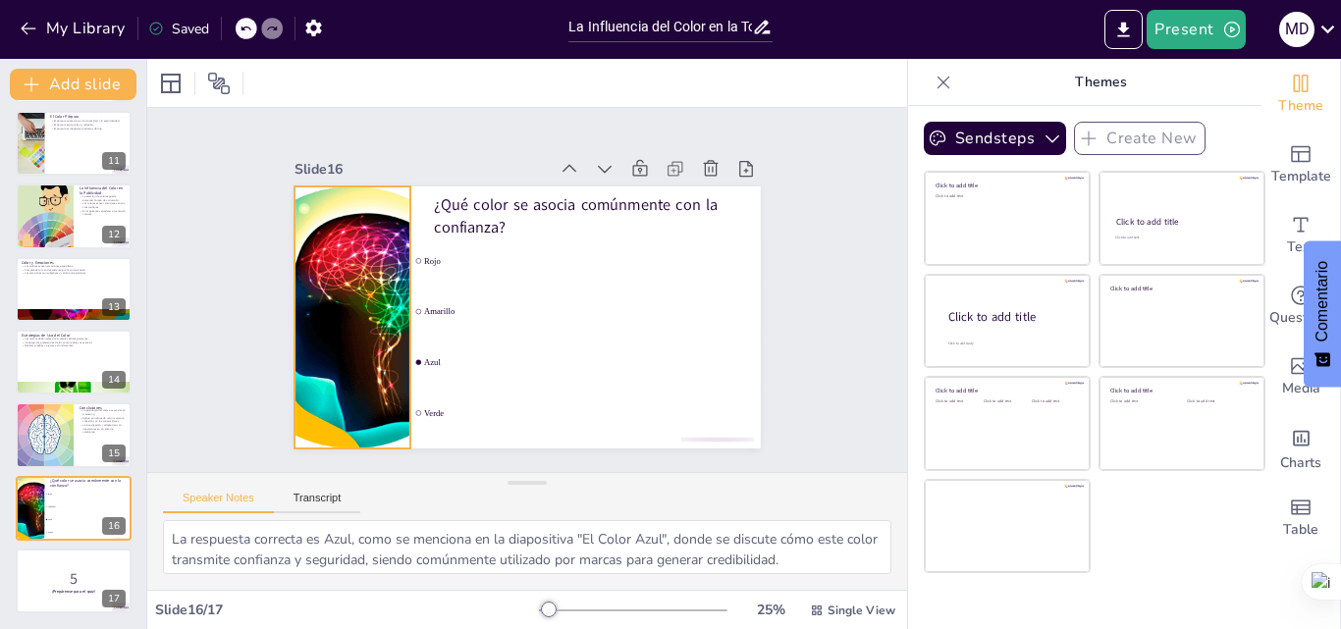
checkbox input "true"
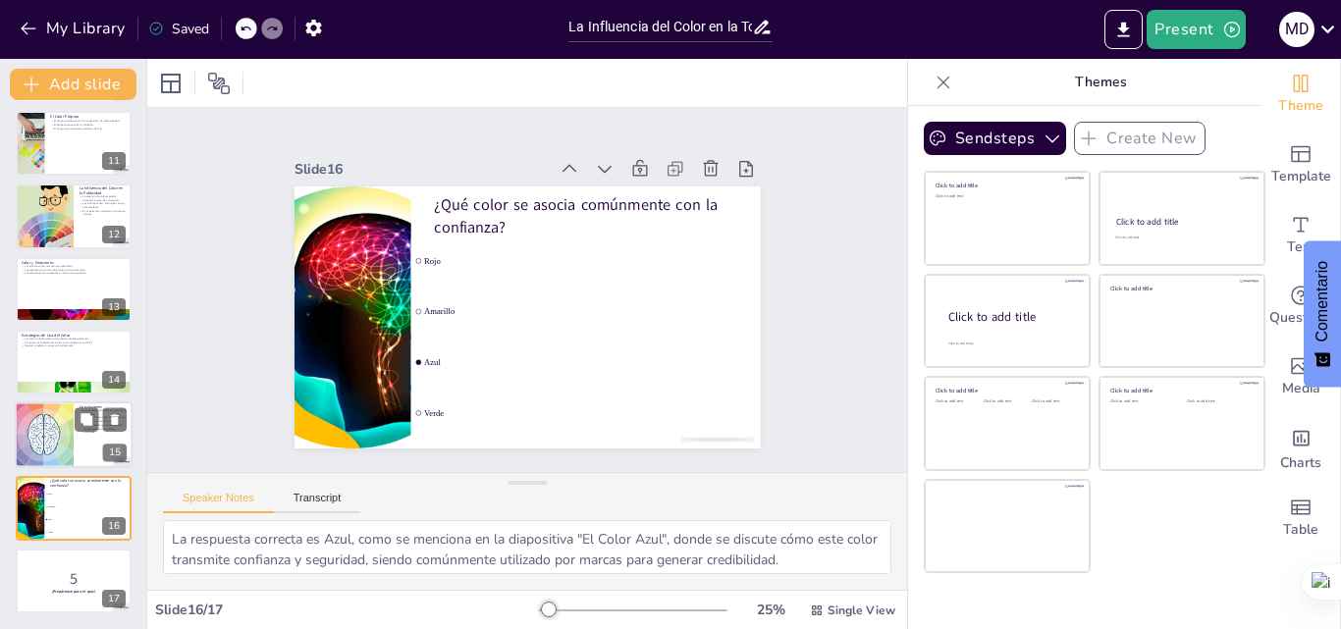
checkbox input "true"
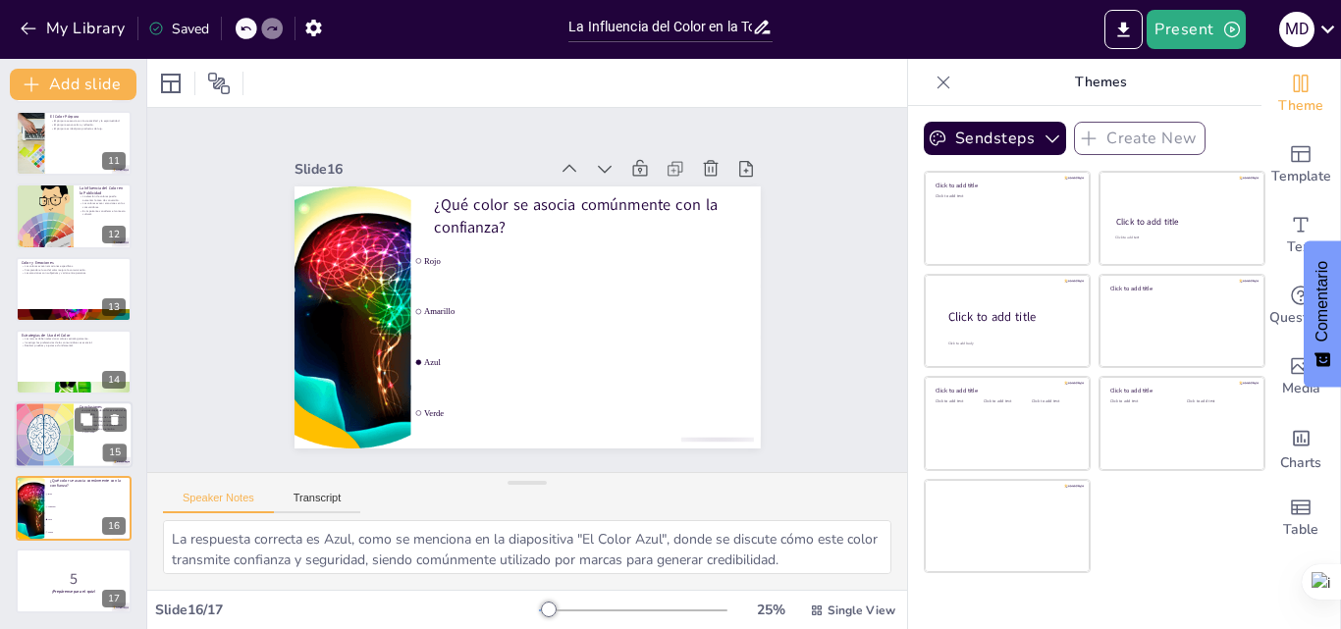
checkbox input "true"
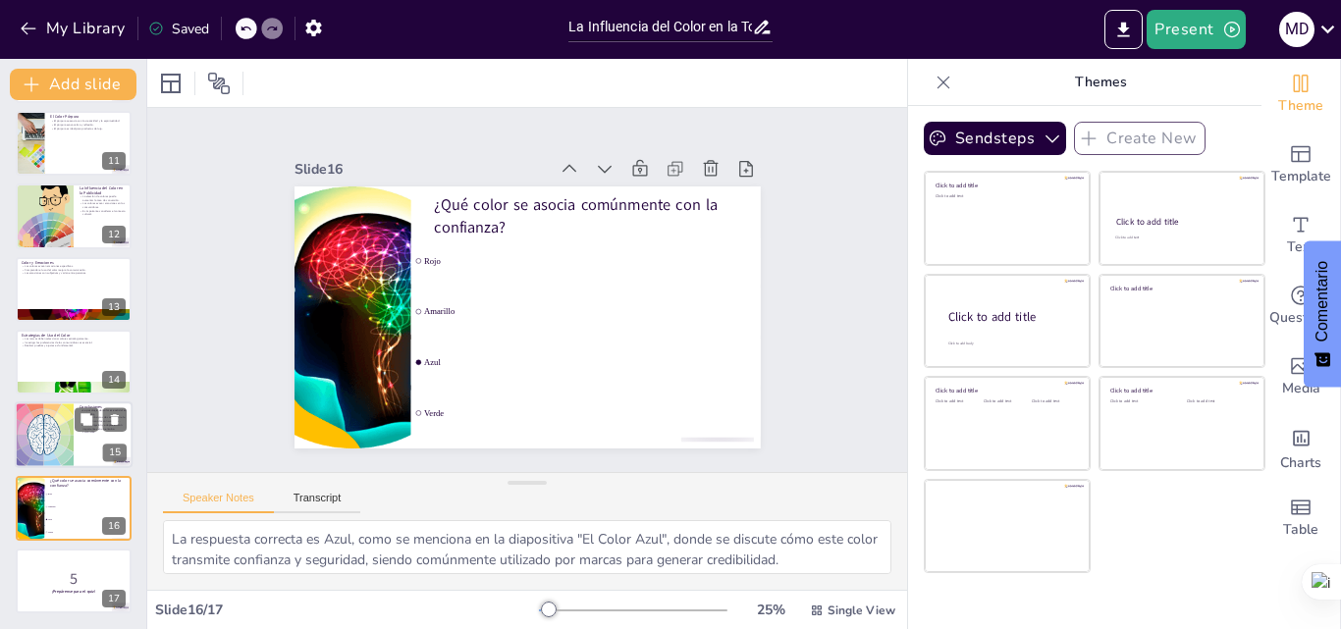
checkbox input "true"
click at [68, 429] on div at bounding box center [43, 435] width 135 height 67
type textarea "La importancia de la psicología del color en marketing no puede subestimarse. E…"
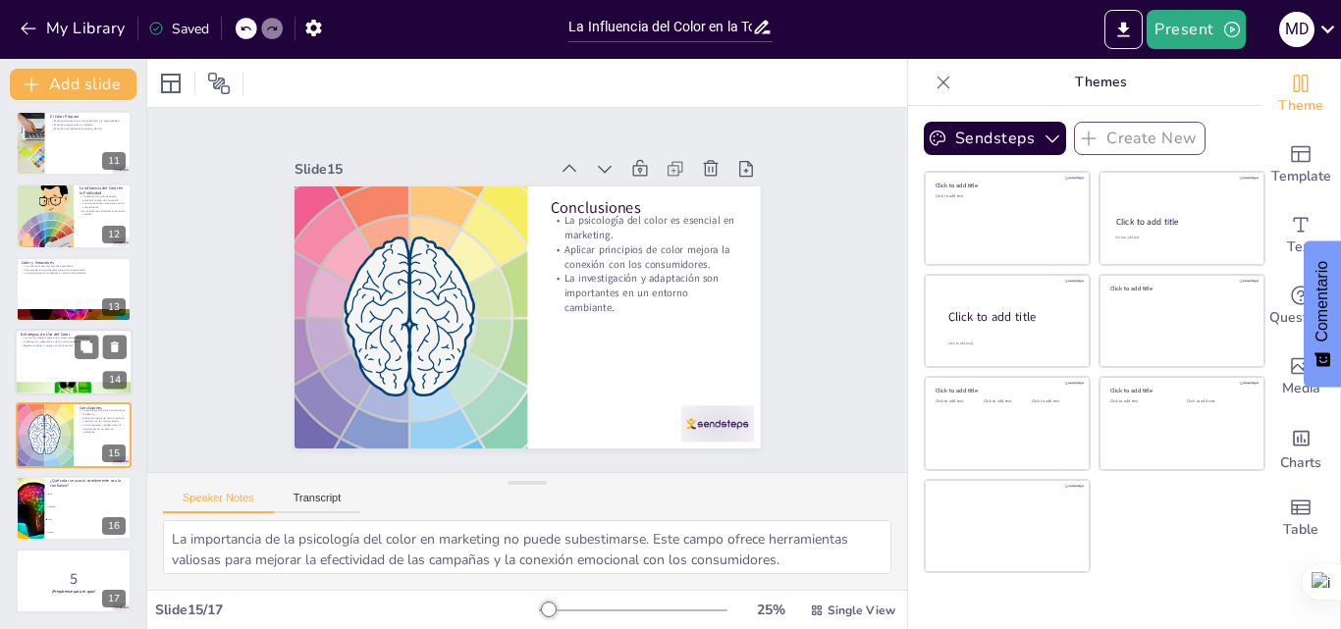
checkbox input "true"
click at [42, 348] on div at bounding box center [74, 362] width 118 height 67
type textarea "La selección estratégica de colores es un componente clave en cualquier campaña…"
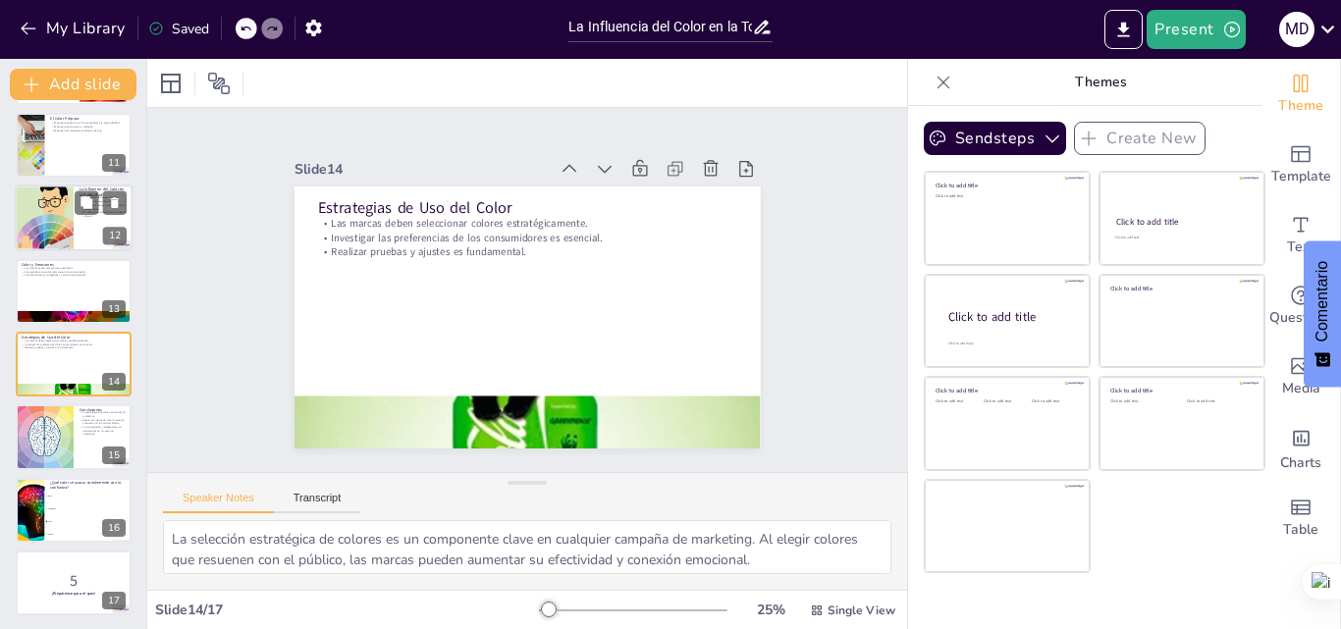
checkbox input "true"
click at [47, 212] on div at bounding box center [44, 218] width 78 height 67
type textarea "La tasa de conversión es un indicador clave en marketing. Al seleccionar colore…"
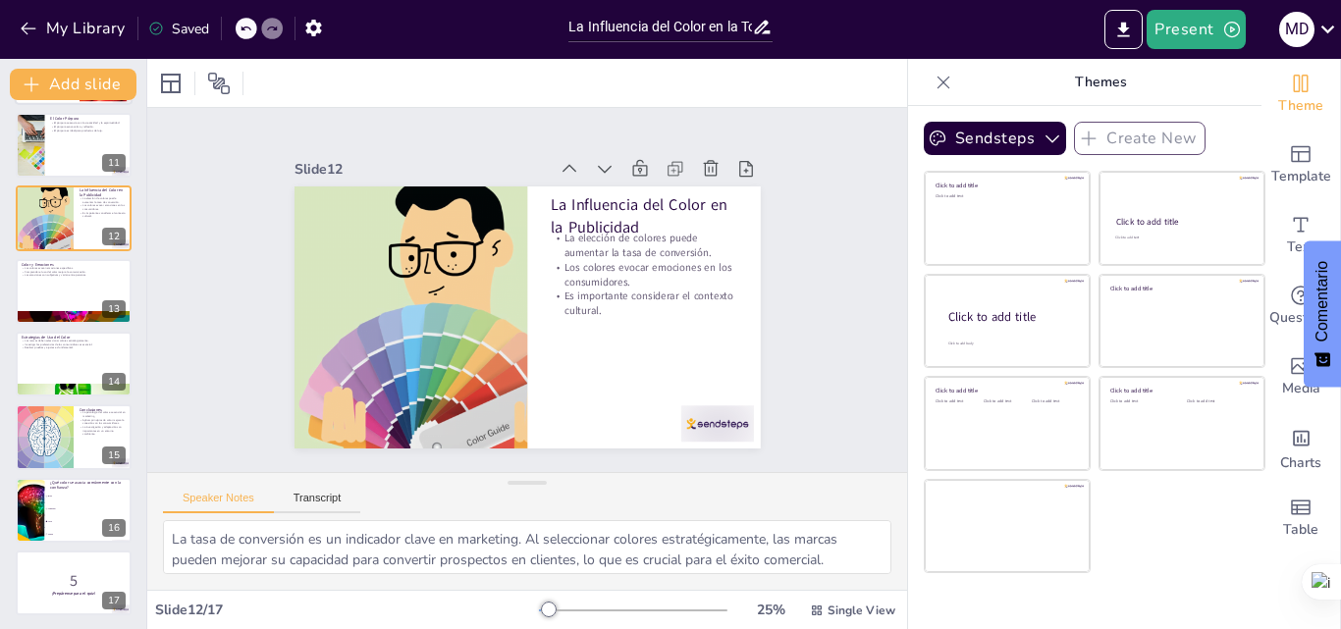
scroll to position [587, 0]
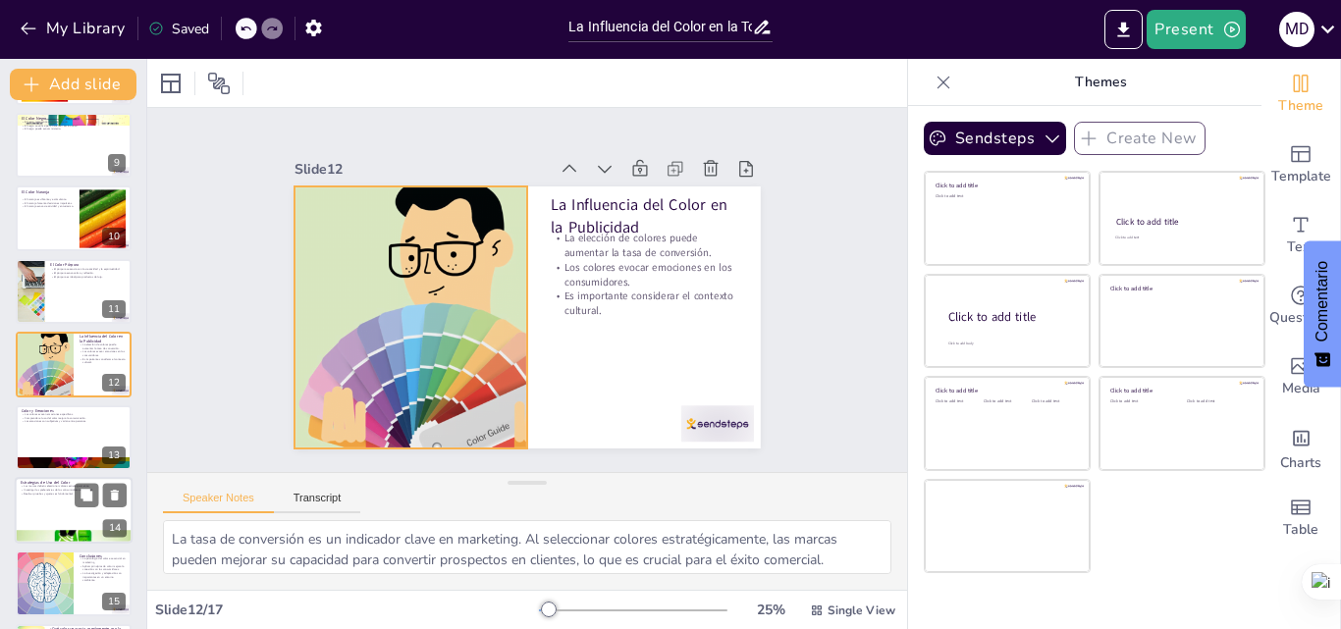
checkbox input "true"
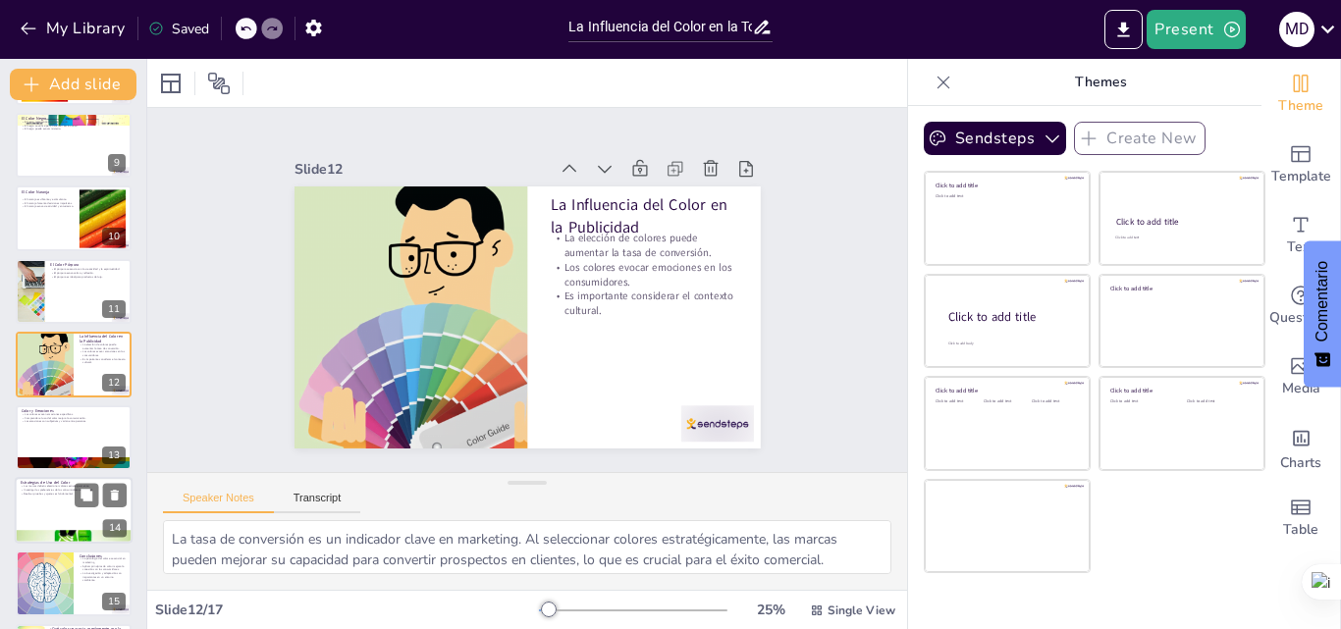
scroll to position [735, 0]
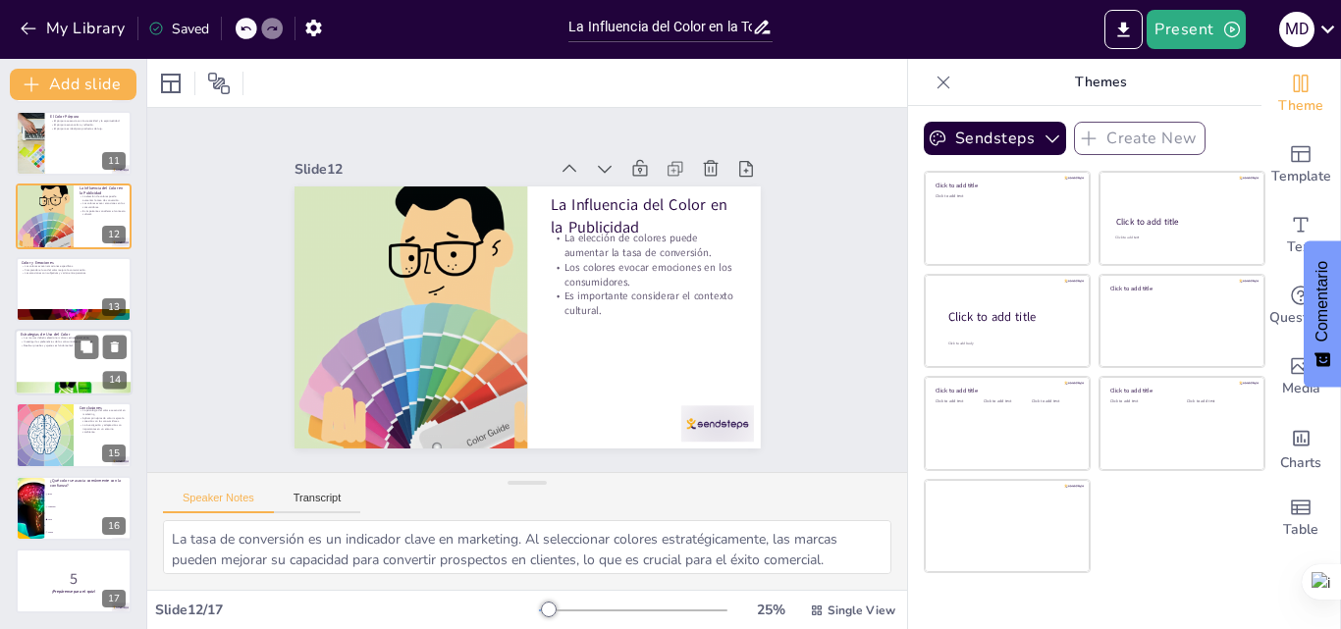
click at [47, 348] on div at bounding box center [74, 362] width 118 height 67
type textarea "La selección estratégica de colores es un componente clave en cualquier campaña…"
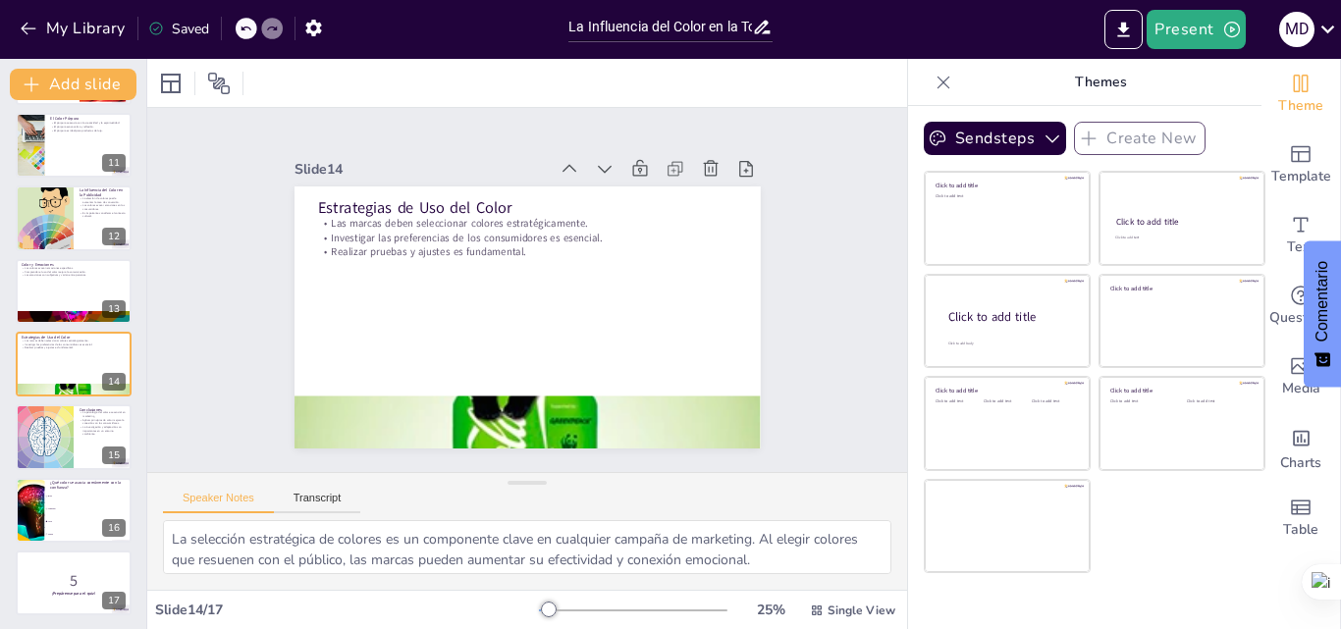
scroll to position [0, 0]
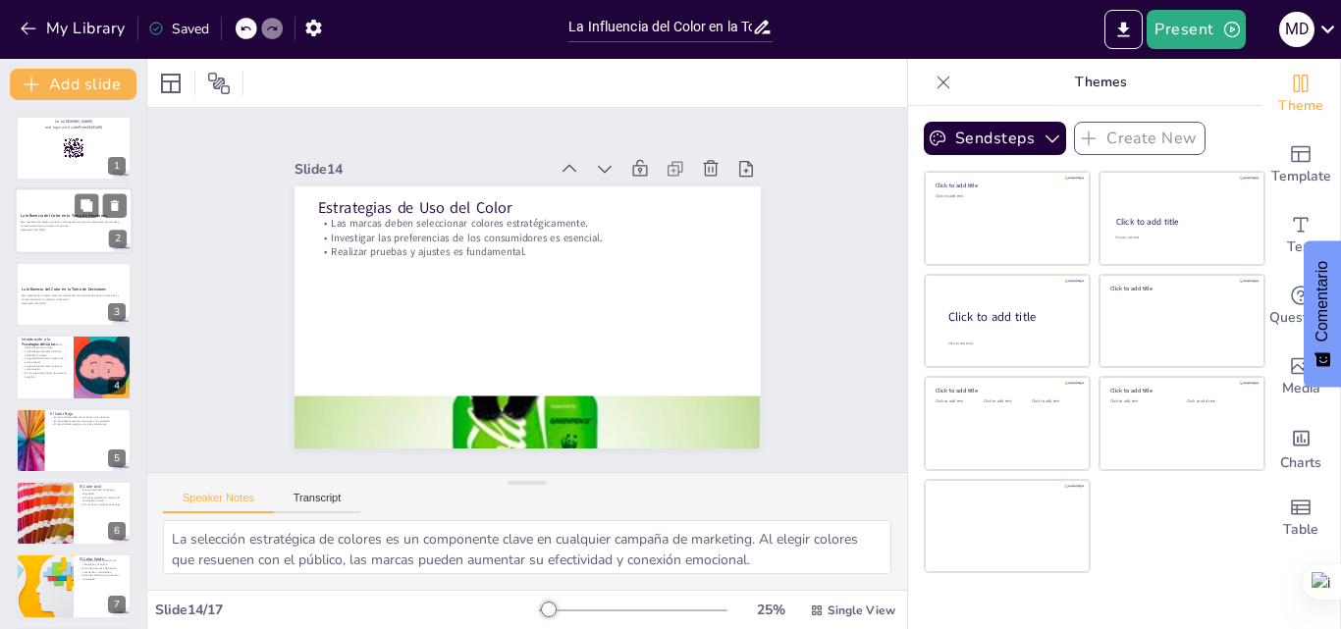
checkbox input "true"
click at [72, 235] on div at bounding box center [74, 221] width 118 height 67
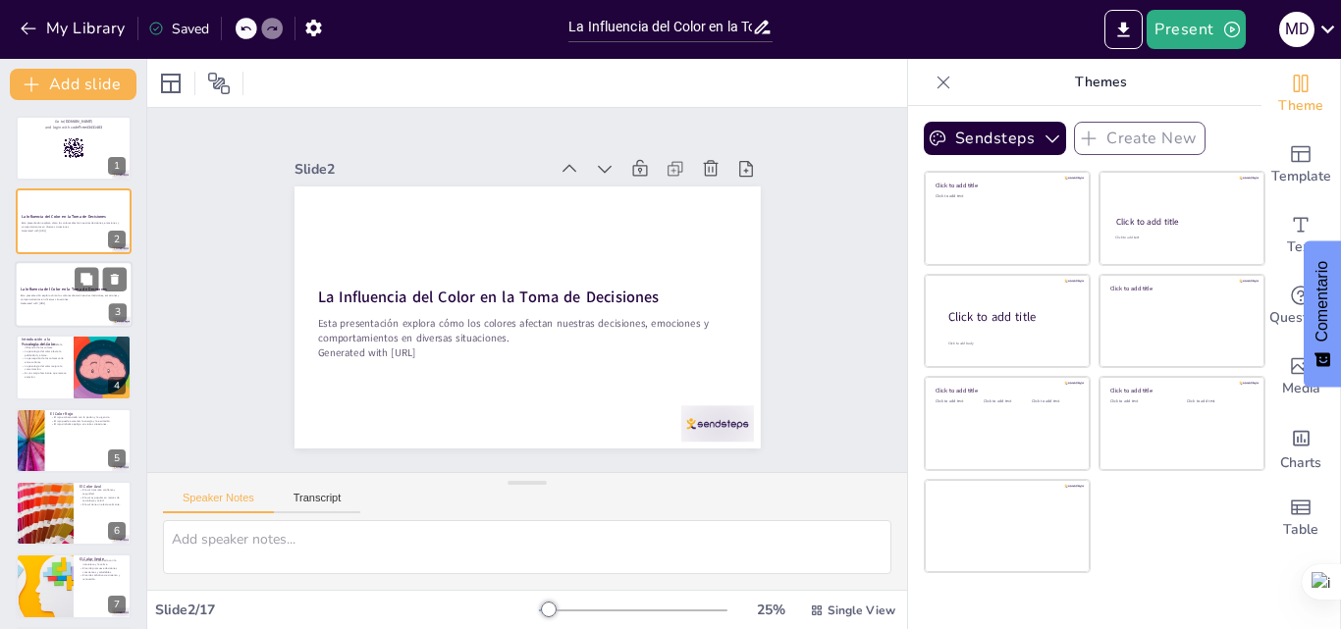
click at [55, 282] on div at bounding box center [74, 294] width 118 height 67
checkbox input "true"
click at [76, 282] on button at bounding box center [87, 279] width 24 height 24
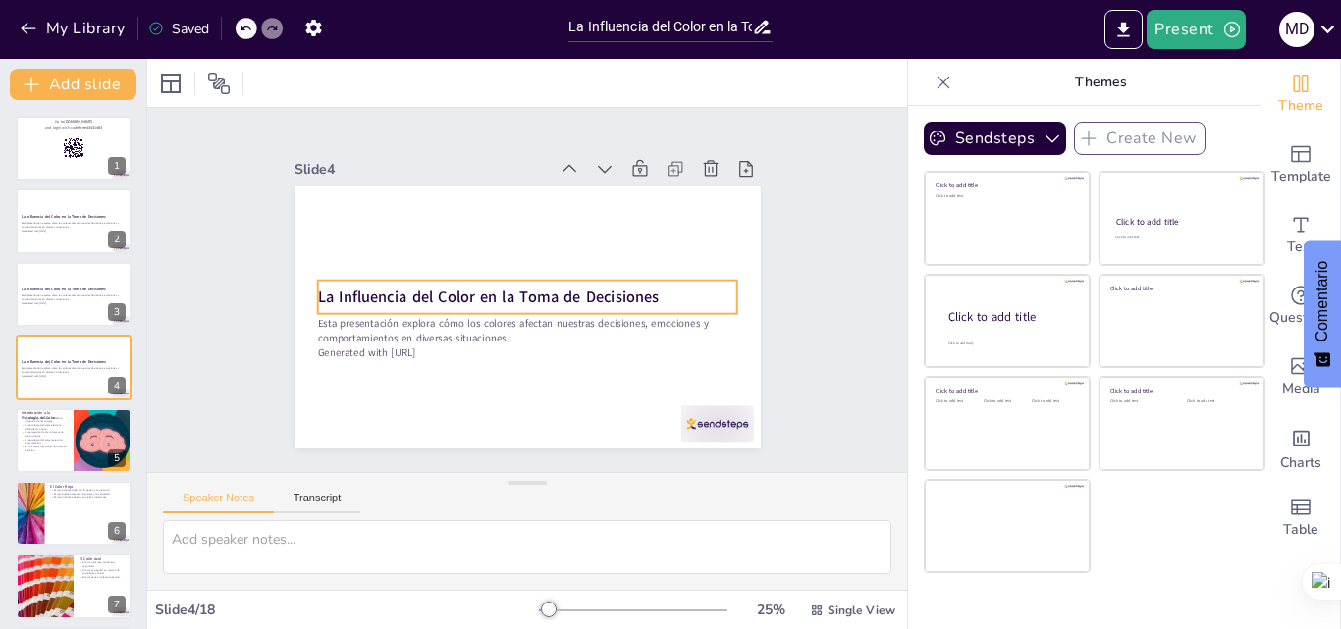
checkbox input "true"
